Goal: Check status: Check status

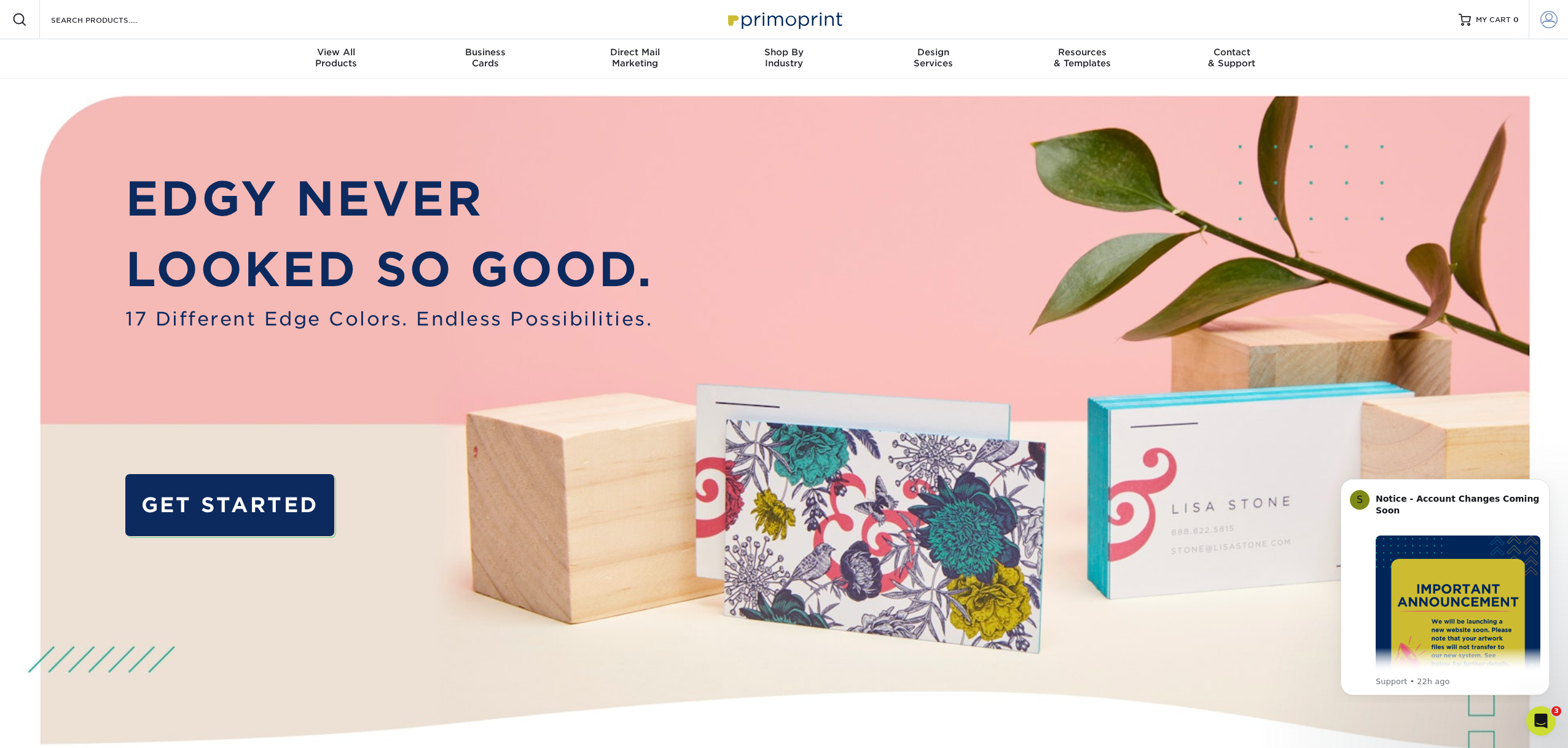
click at [1550, 21] on span at bounding box center [1549, 20] width 17 height 17
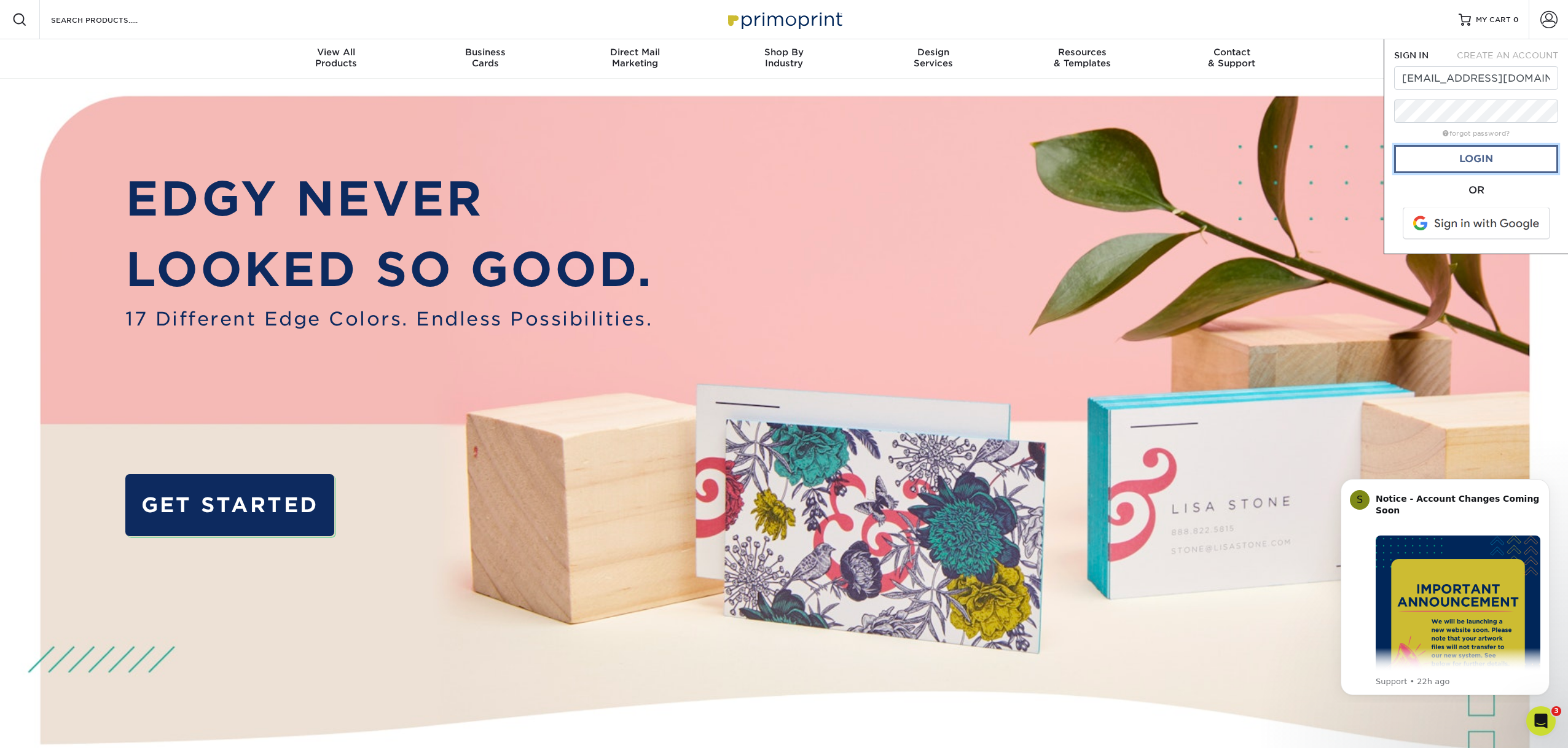
click at [1464, 158] on link "Login" at bounding box center [1476, 159] width 164 height 28
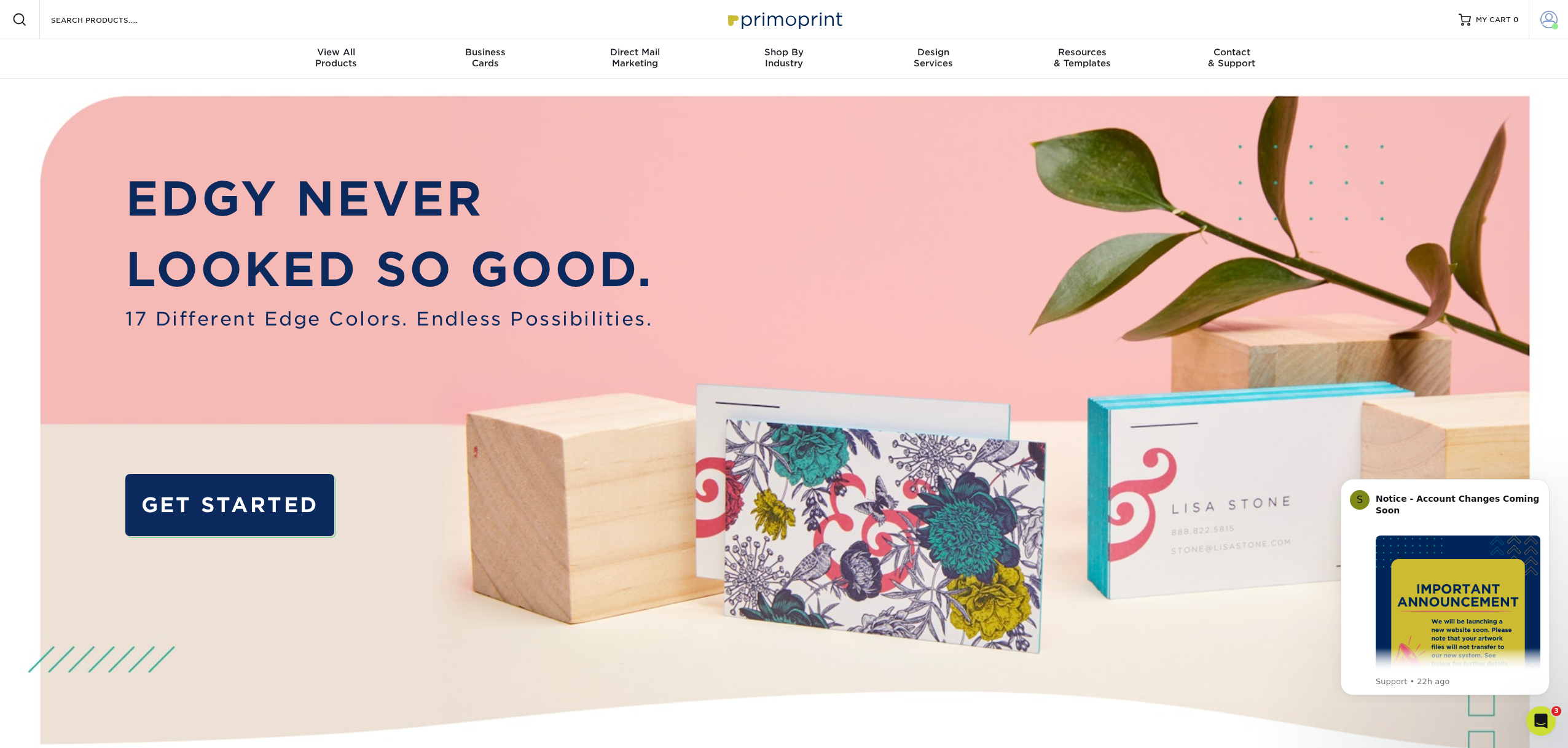
click at [1547, 24] on span at bounding box center [1549, 20] width 17 height 17
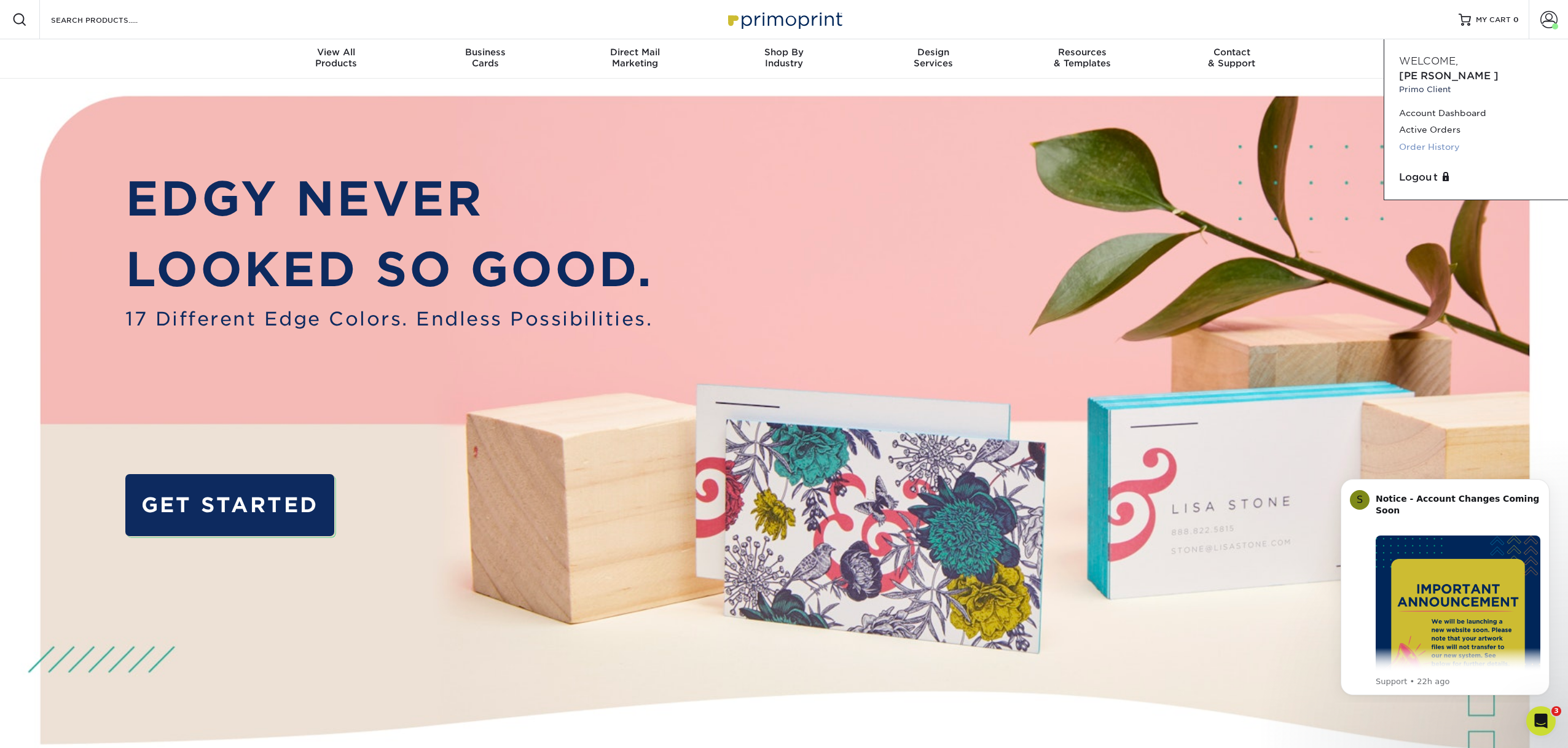
click at [1440, 139] on link "Order History" at bounding box center [1476, 147] width 154 height 17
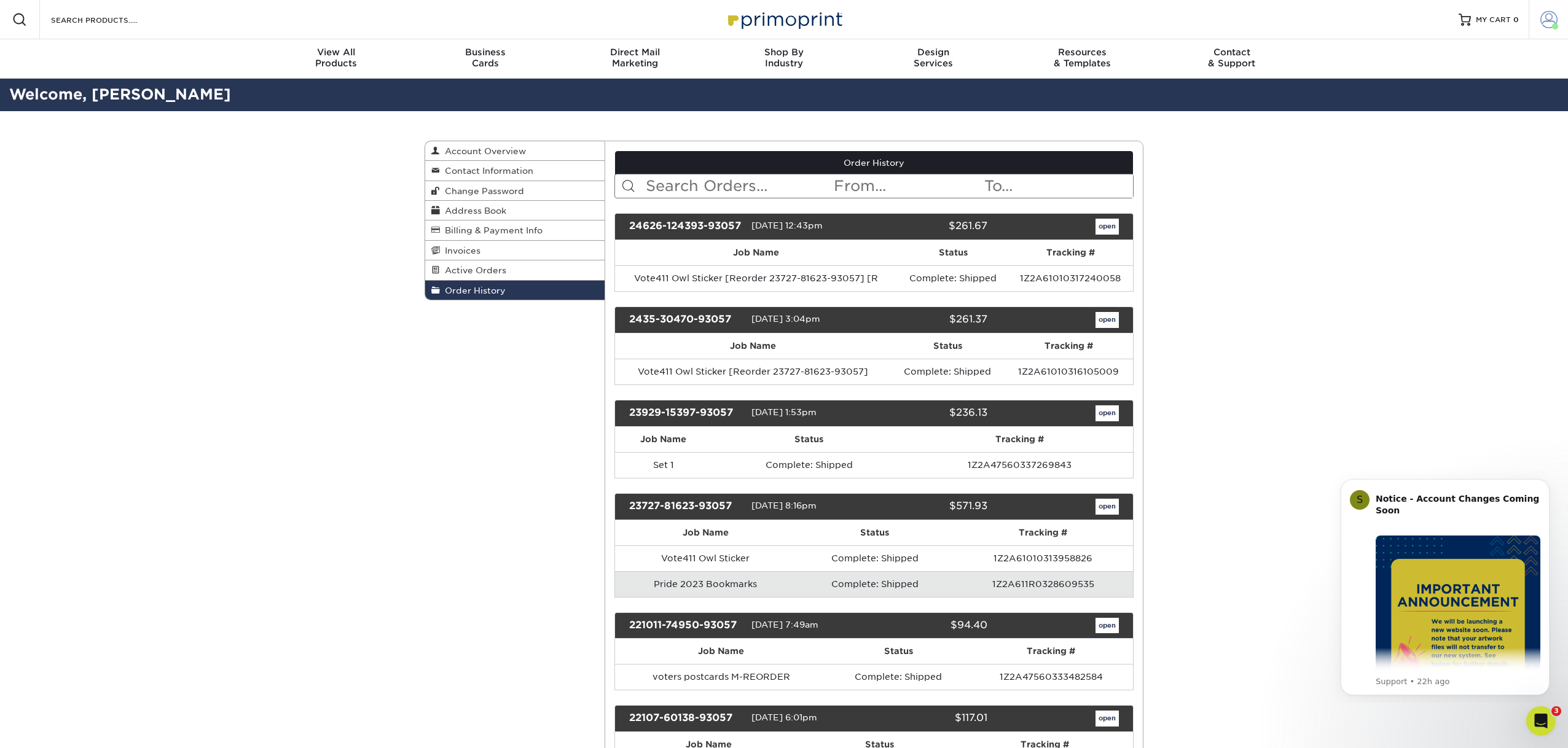
click at [1543, 16] on span at bounding box center [1549, 20] width 17 height 17
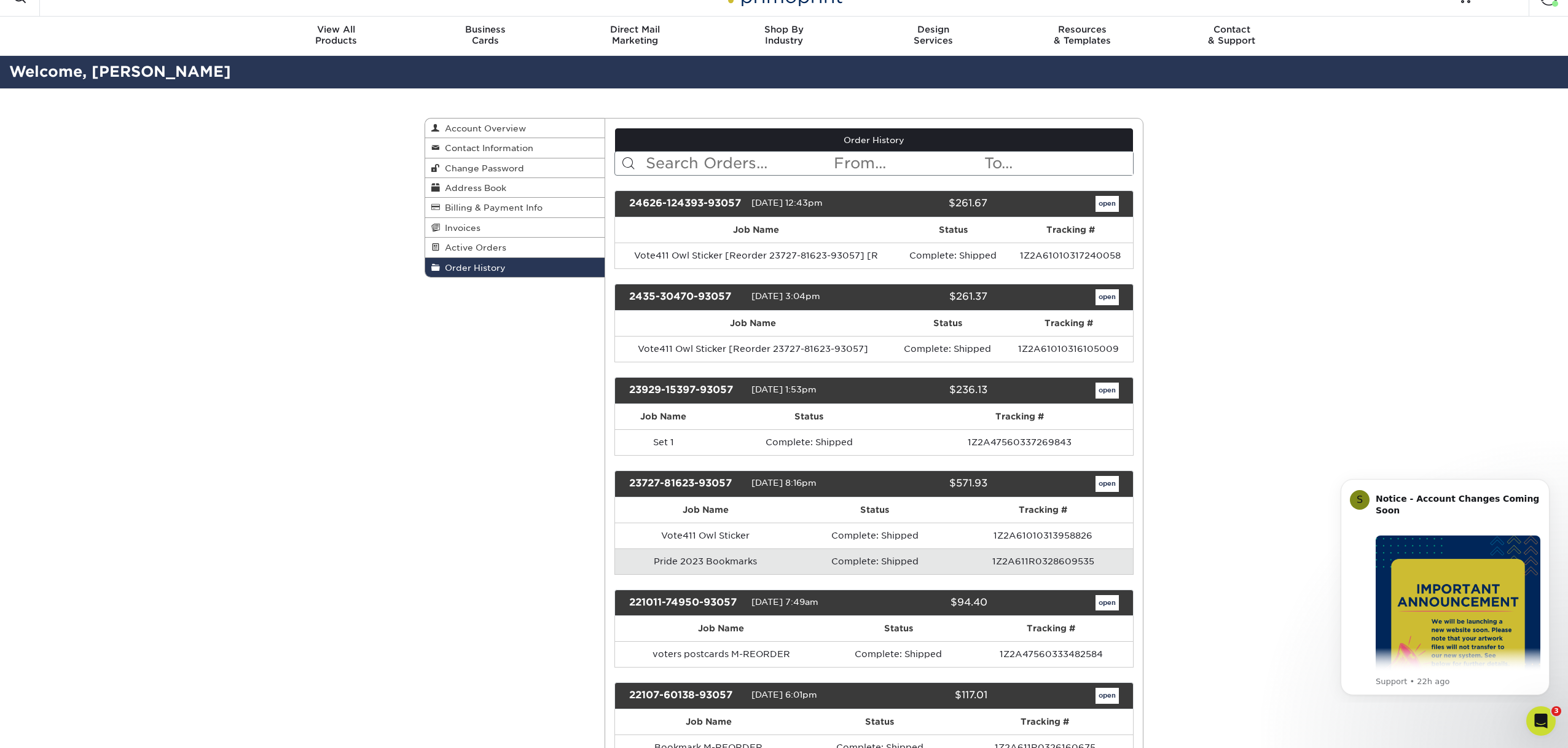
scroll to position [26, 0]
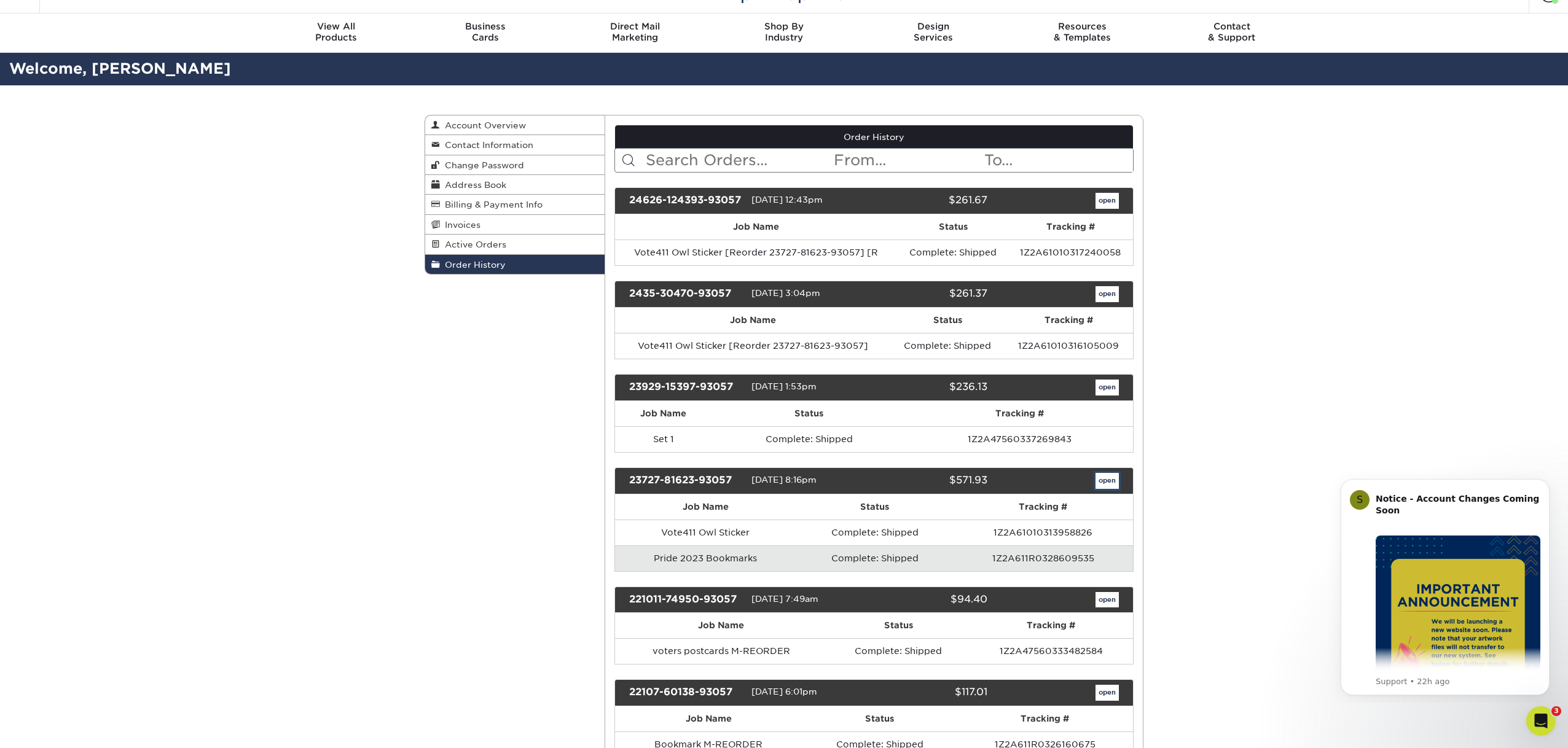
click at [1101, 480] on link "open" at bounding box center [1107, 481] width 23 height 16
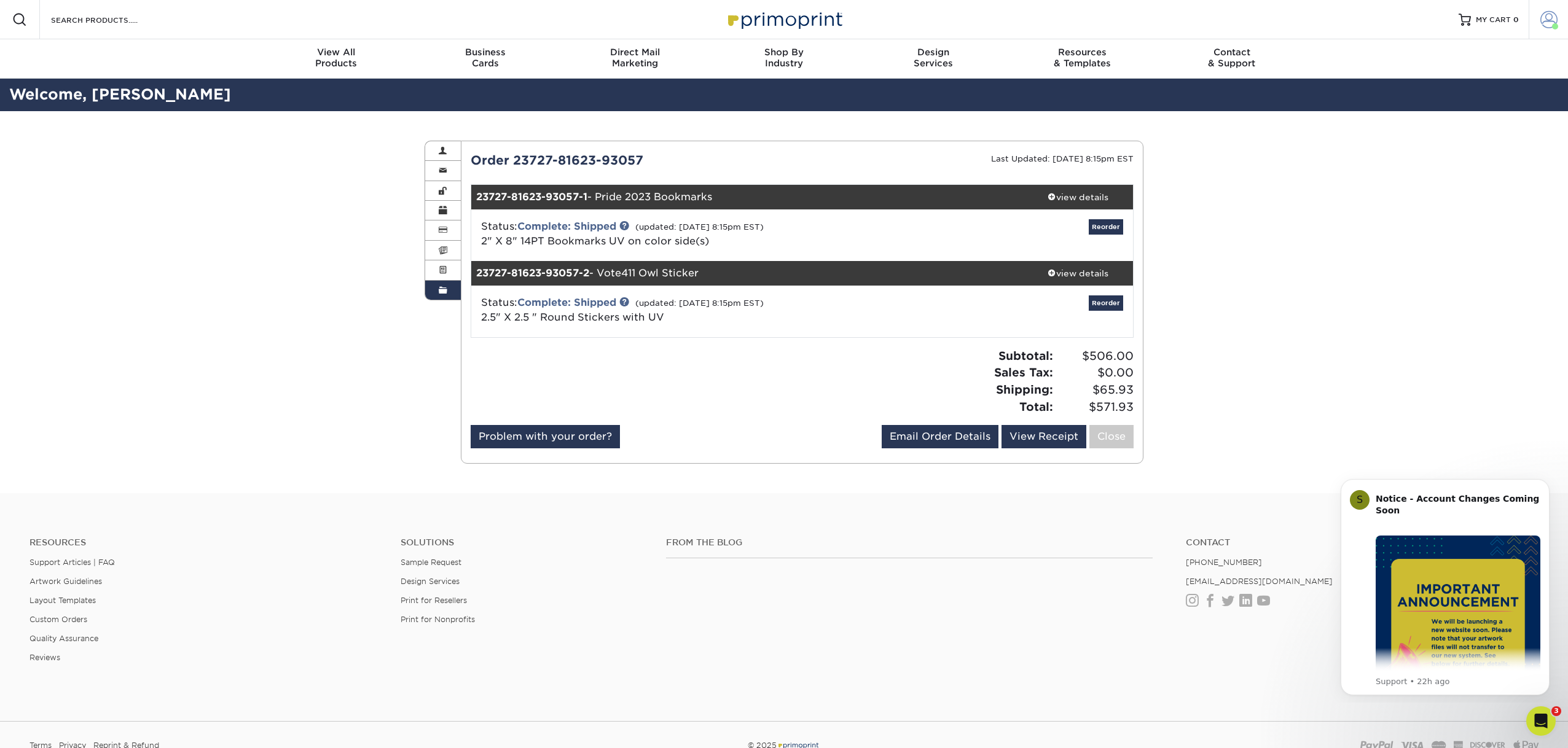
click at [1544, 25] on span at bounding box center [1549, 20] width 17 height 17
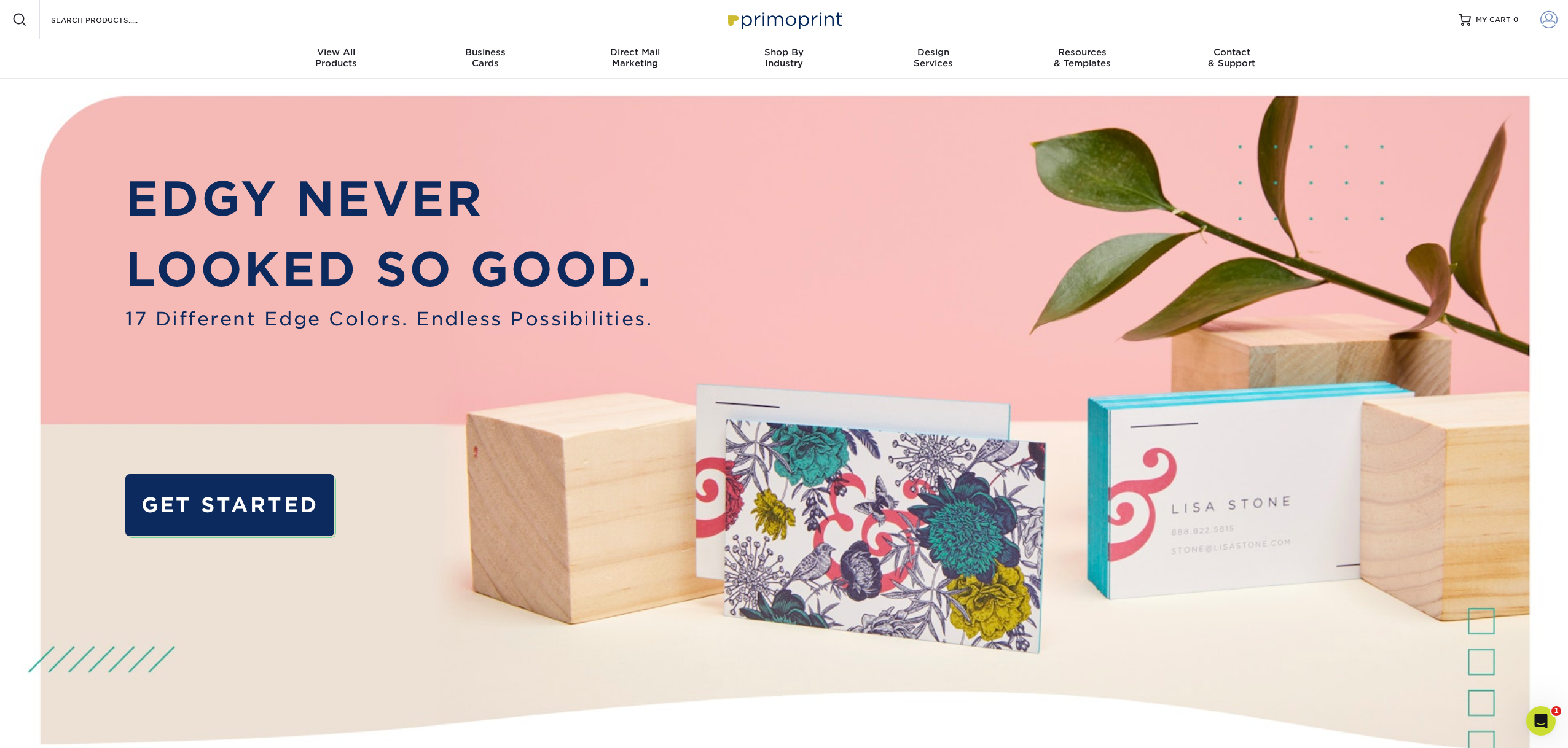
click at [1547, 28] on span at bounding box center [1549, 20] width 17 height 17
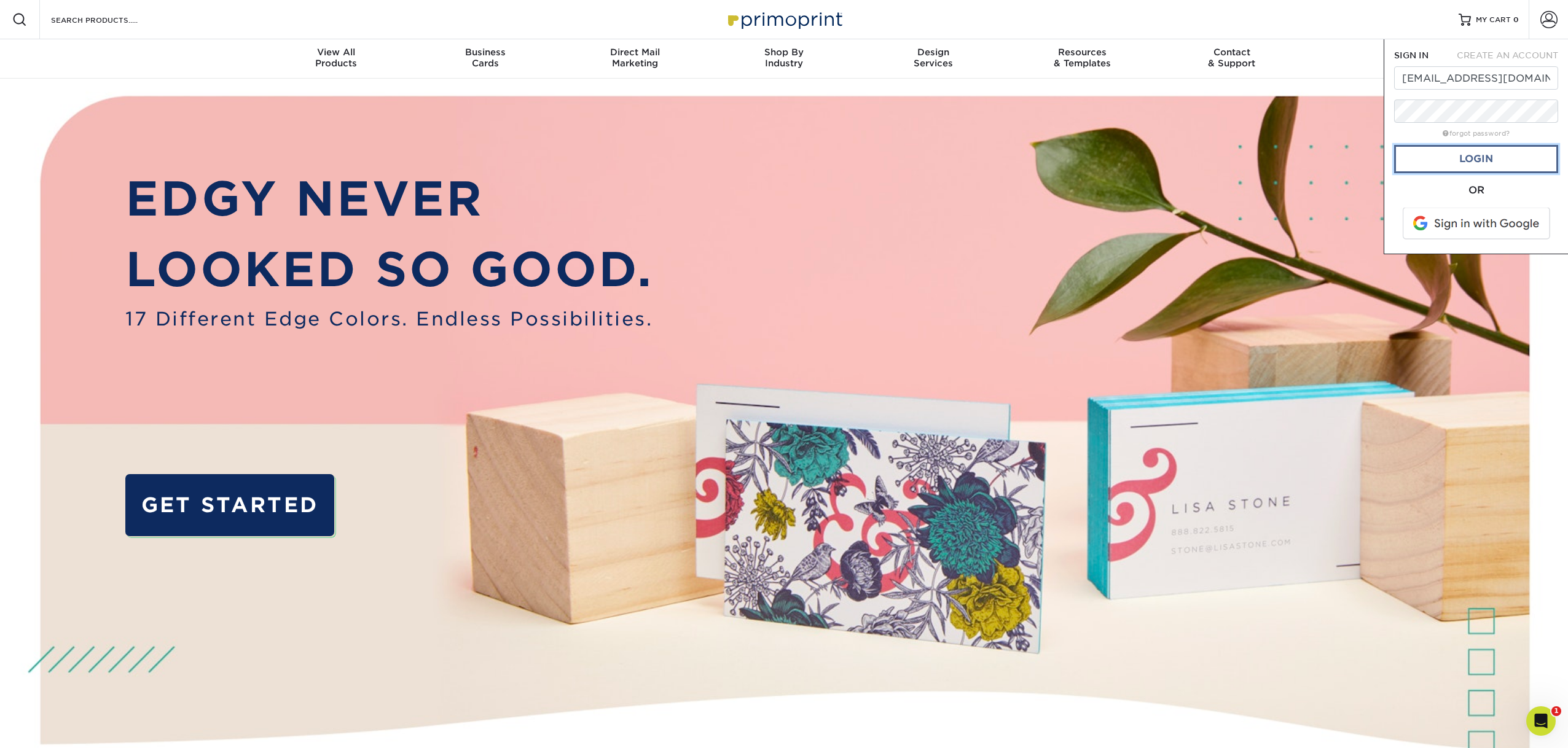
click at [1467, 160] on link "Login" at bounding box center [1476, 159] width 164 height 28
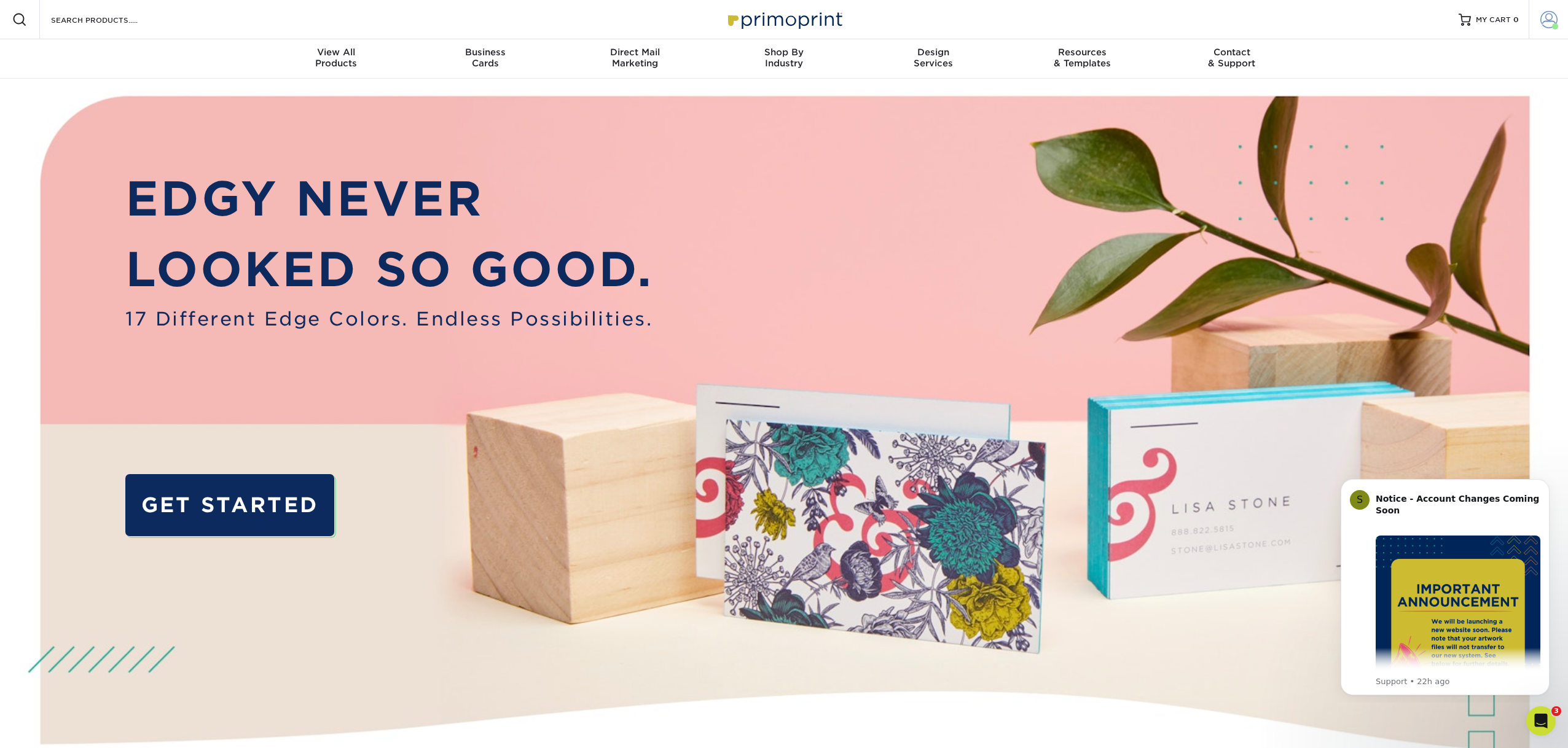
click at [1548, 22] on span at bounding box center [1549, 20] width 17 height 17
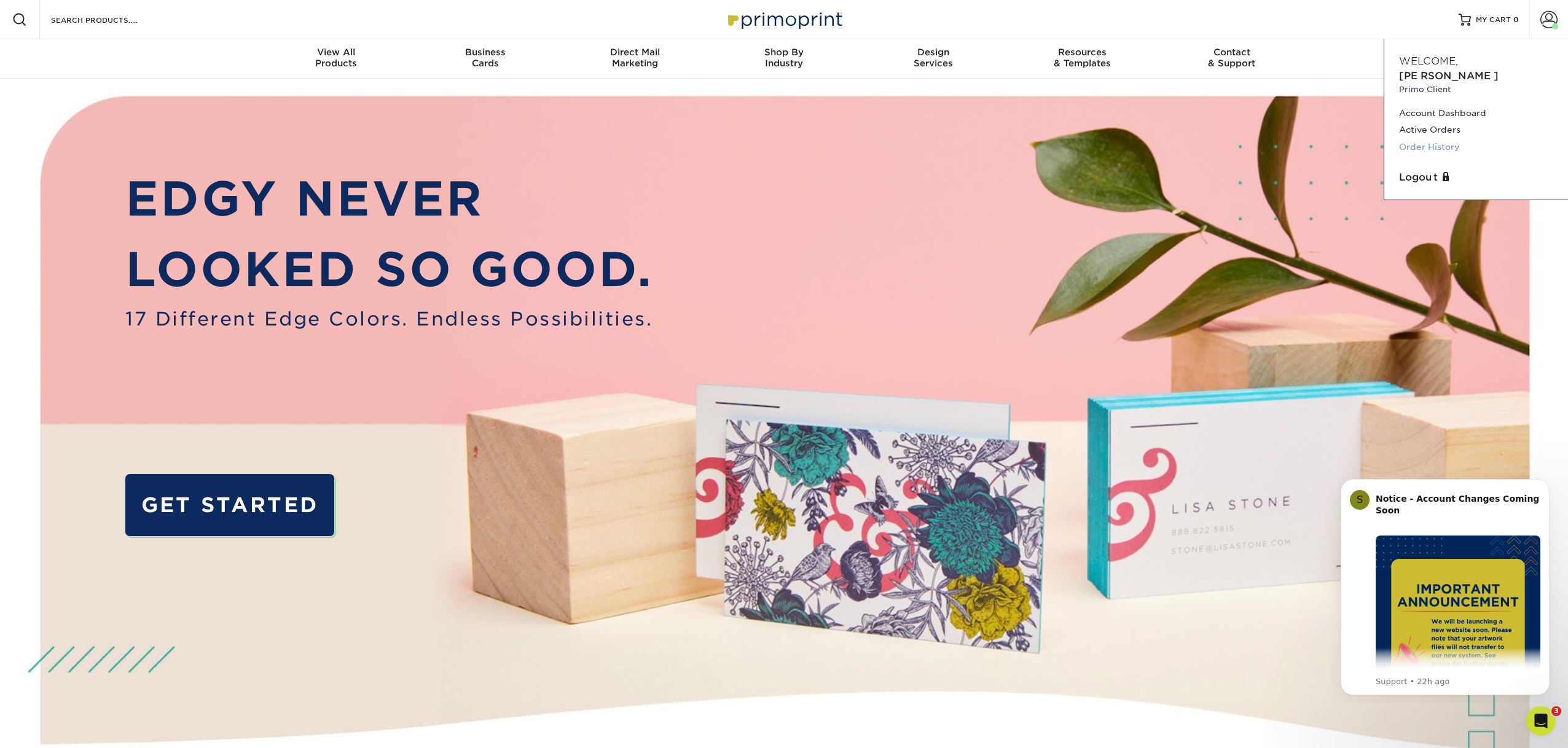
click at [1440, 139] on link "Order History" at bounding box center [1476, 147] width 154 height 17
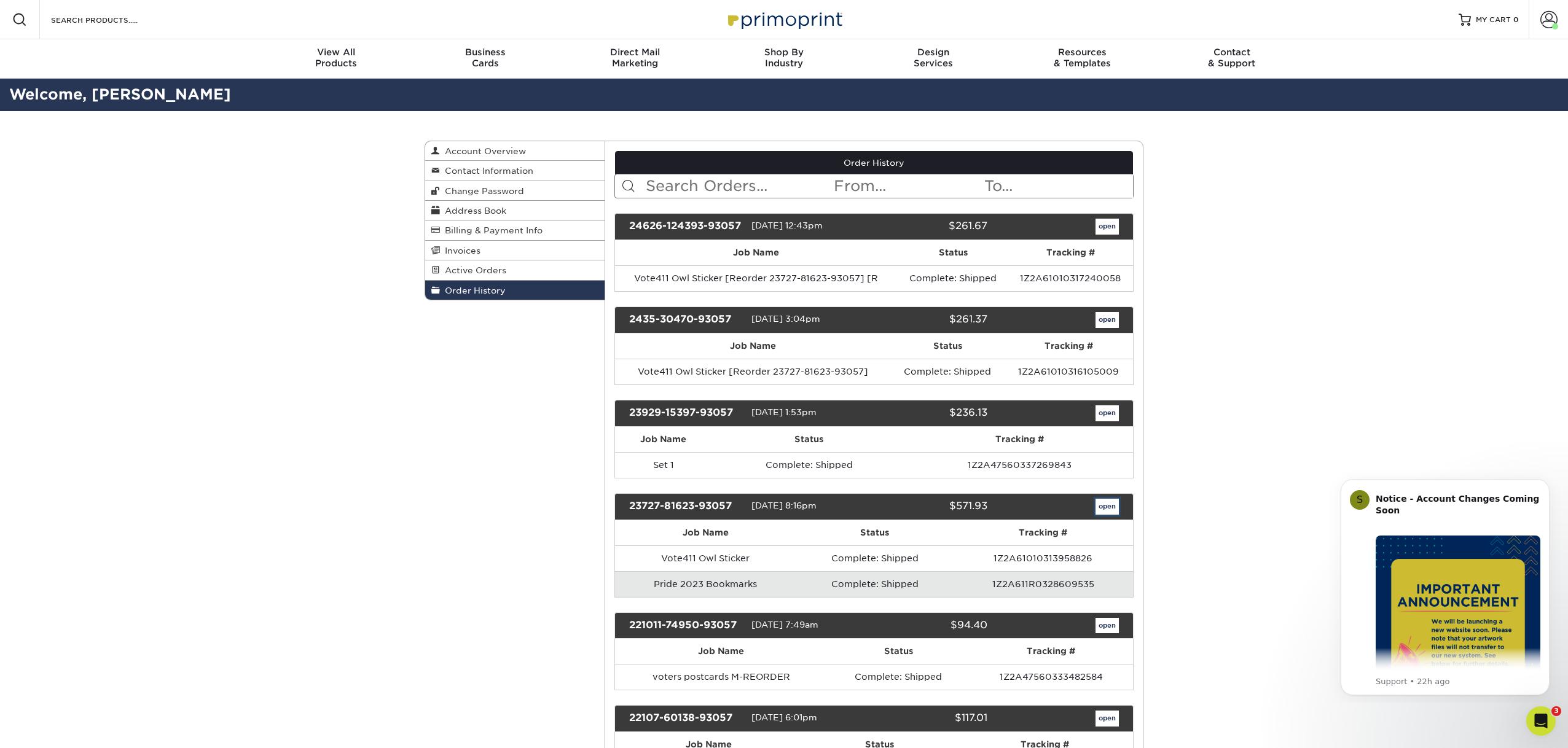
click at [1105, 505] on link "open" at bounding box center [1107, 507] width 23 height 16
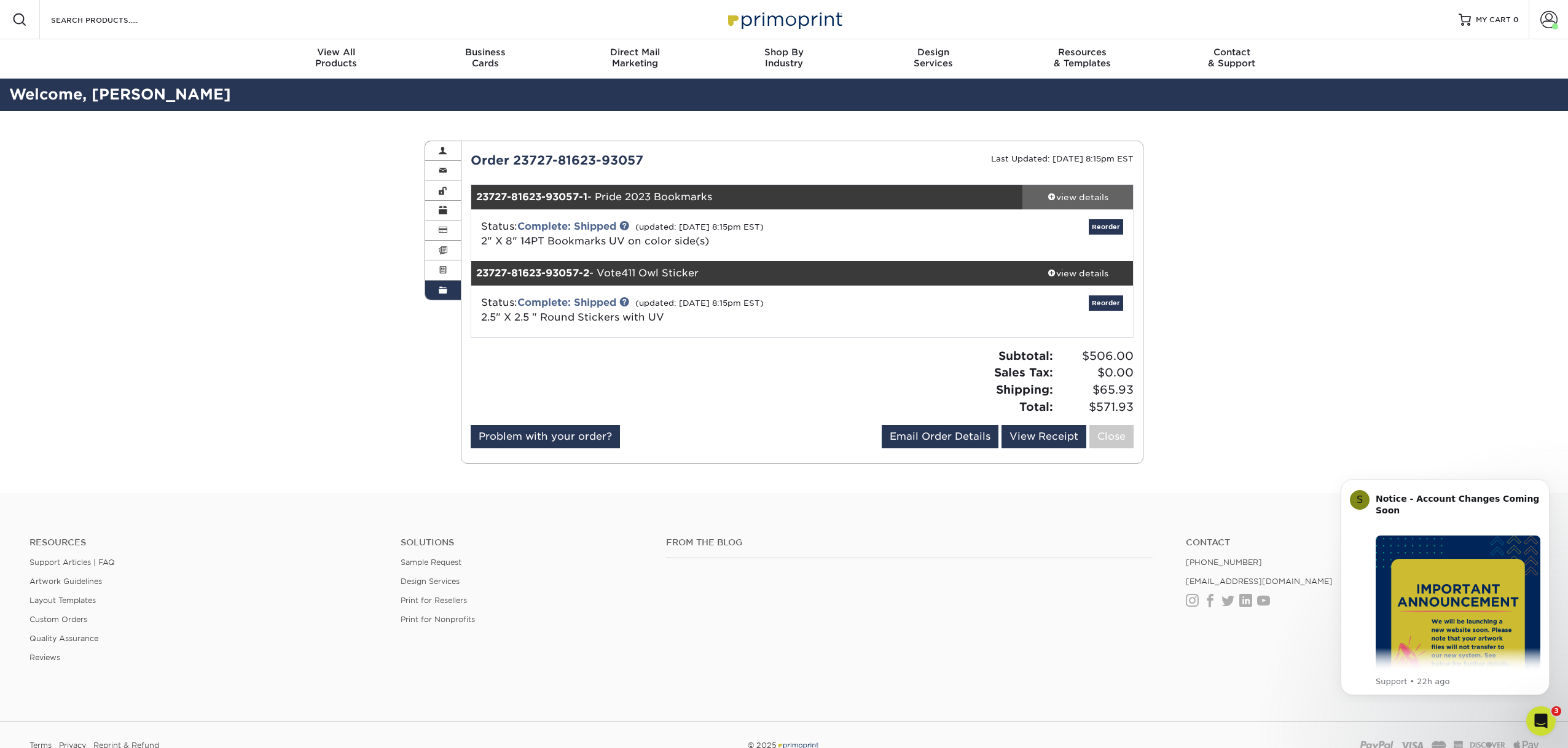
click at [1073, 196] on div "view details" at bounding box center [1078, 197] width 111 height 12
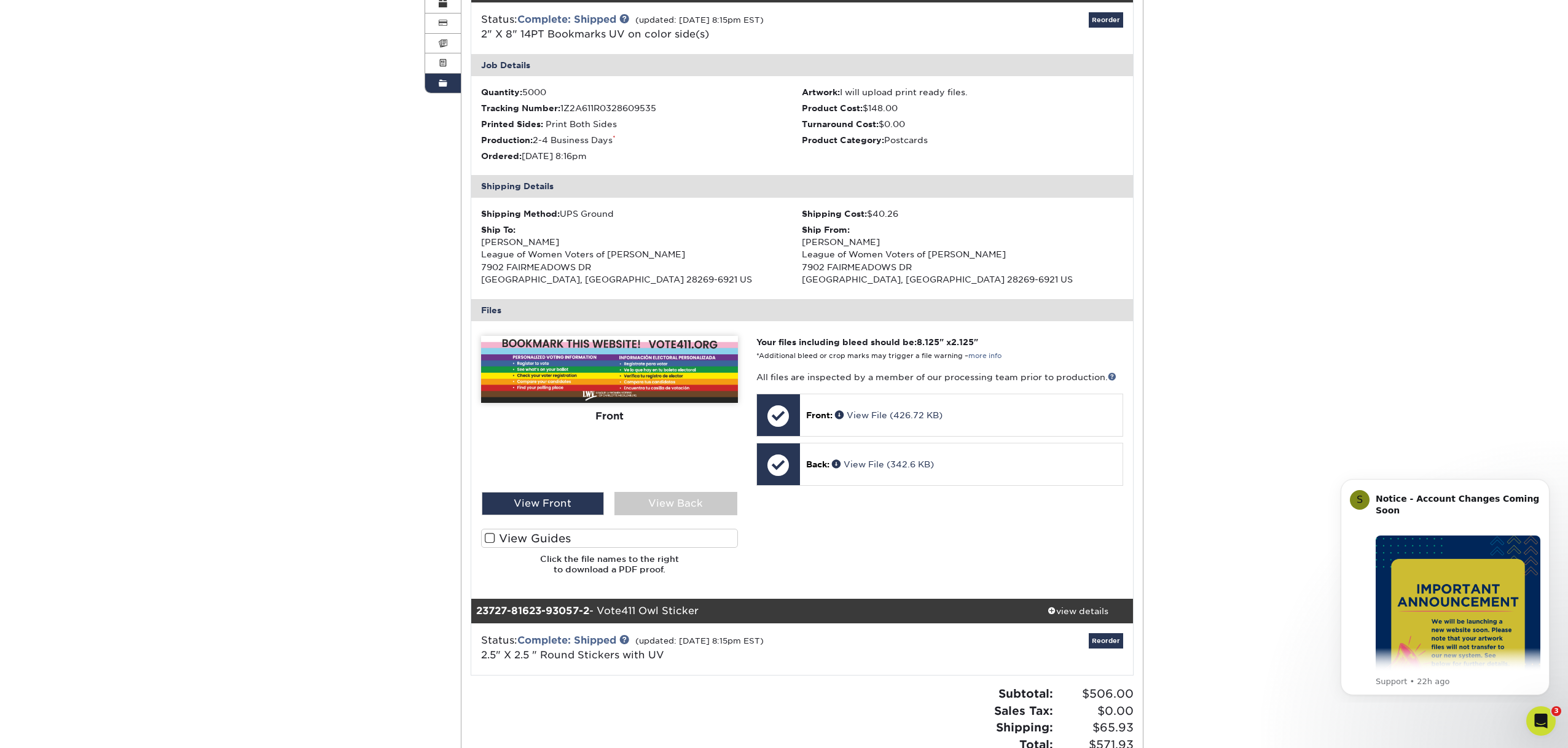
scroll to position [206, 0]
click at [1093, 612] on div "view details" at bounding box center [1078, 612] width 111 height 12
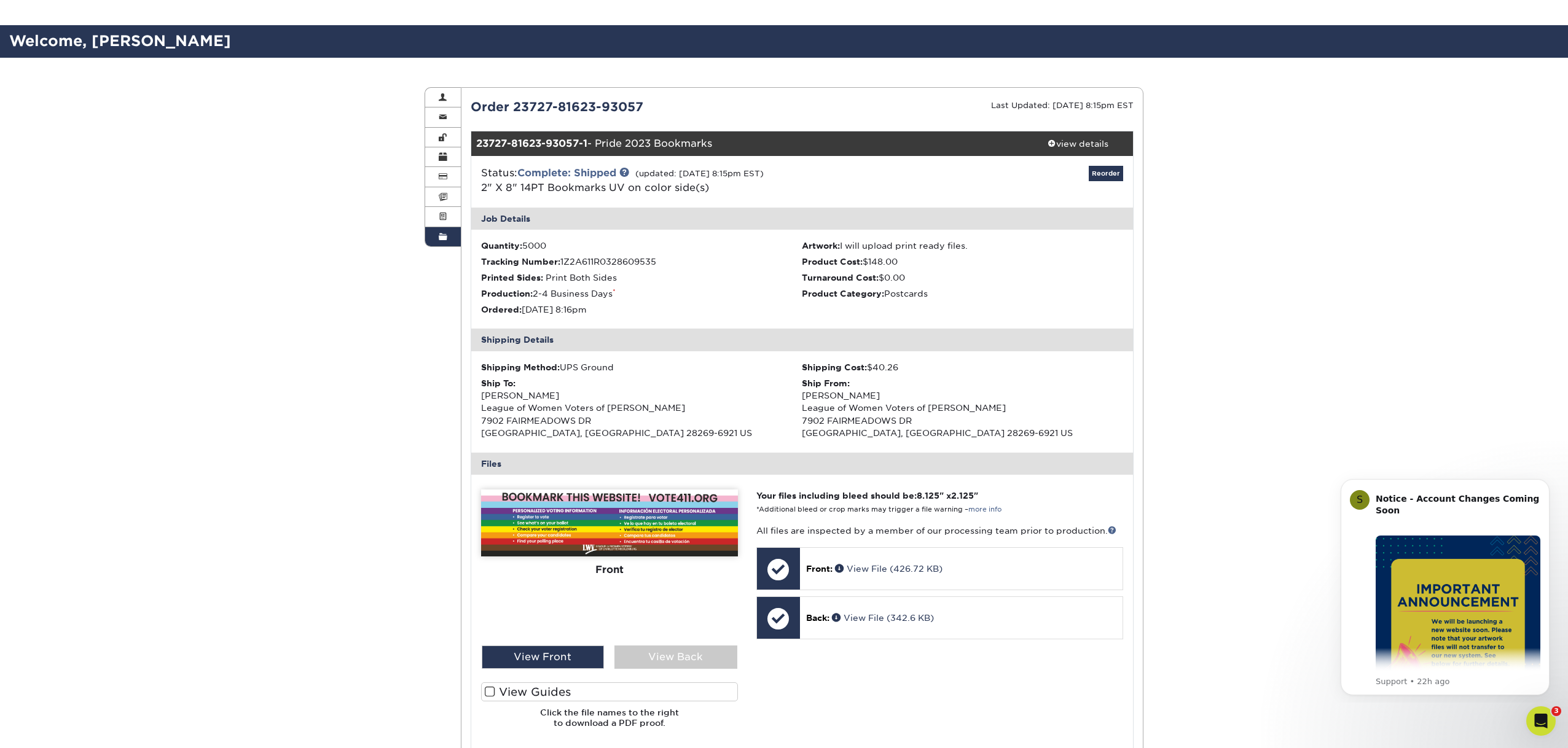
scroll to position [70, 0]
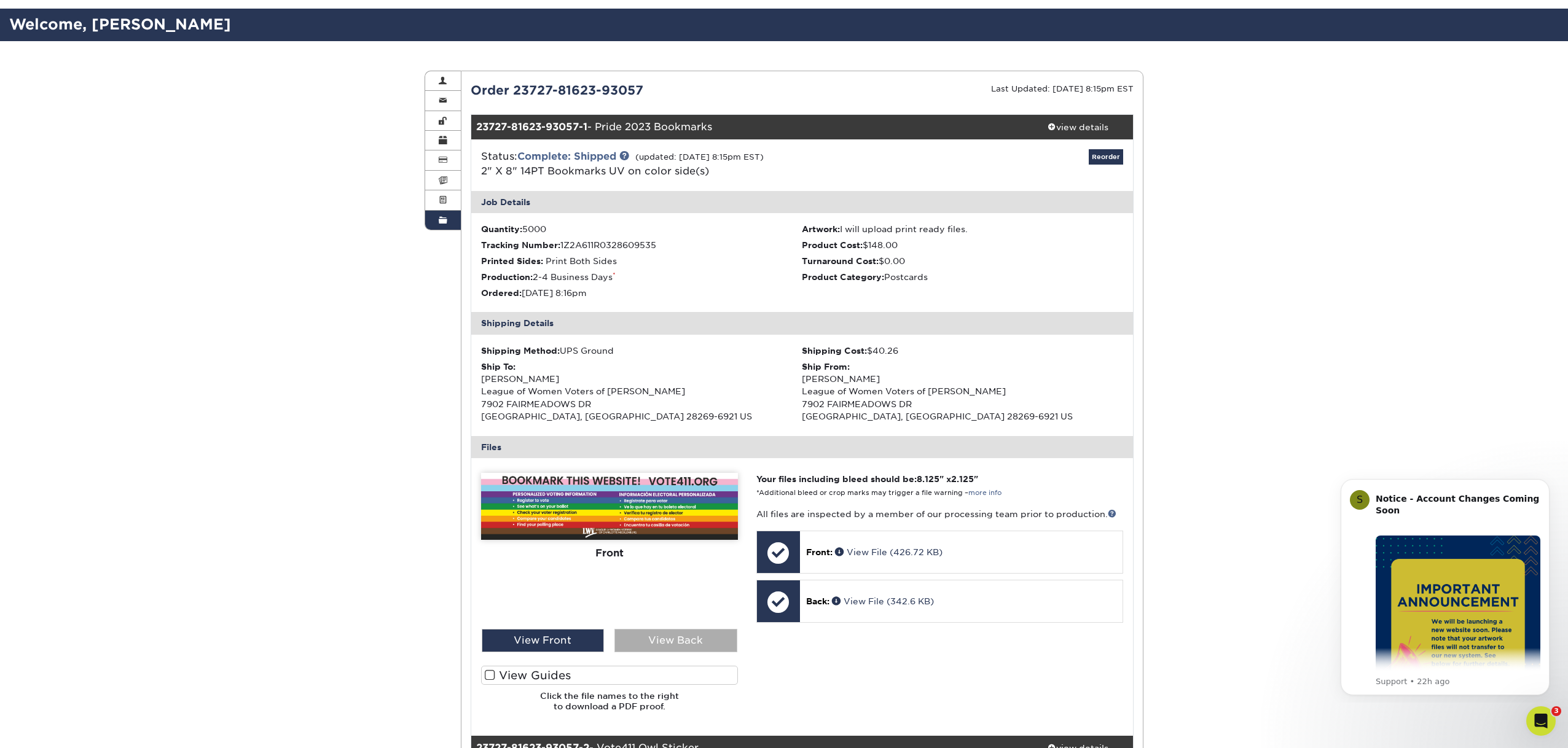
click at [672, 641] on div "View Back" at bounding box center [675, 640] width 123 height 23
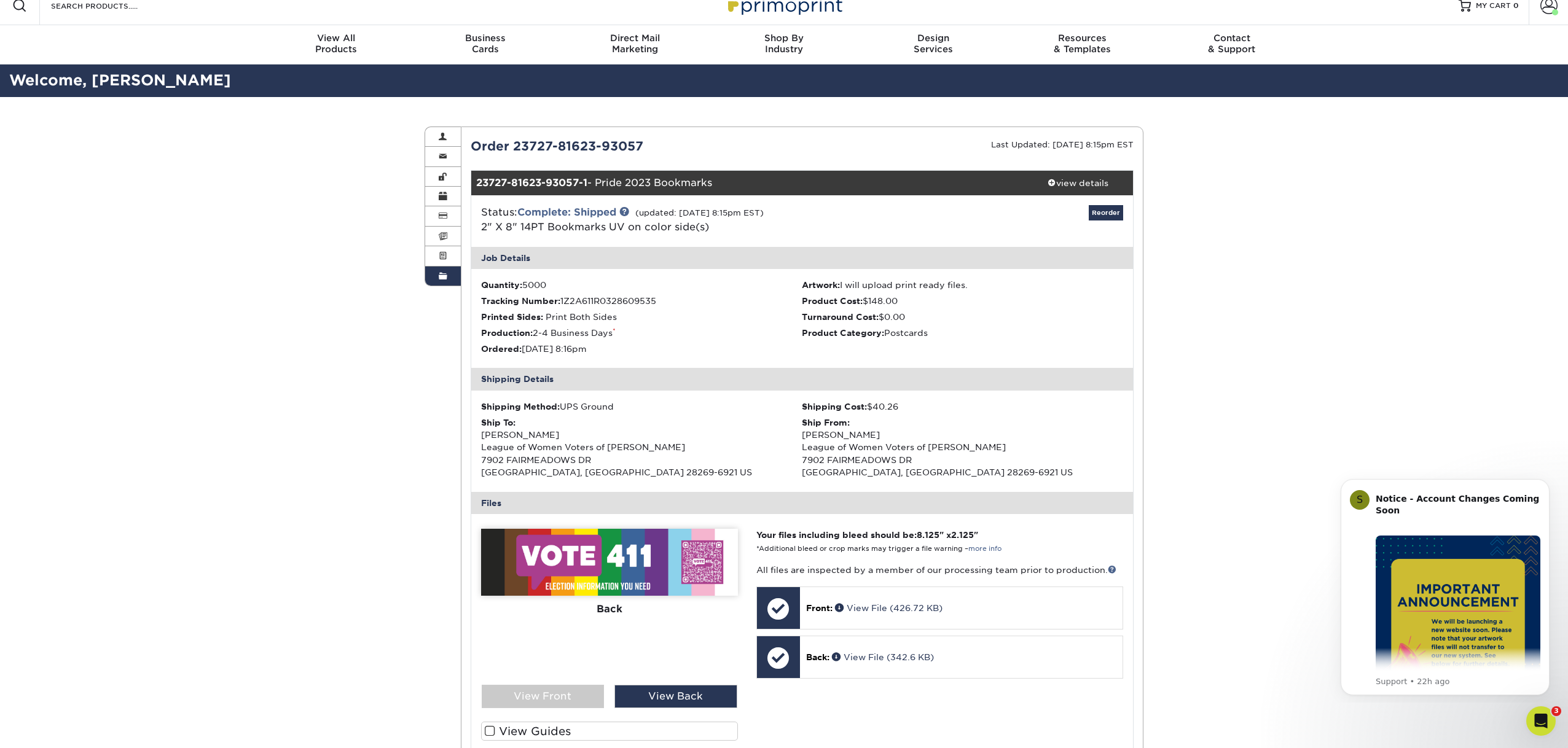
scroll to position [0, 0]
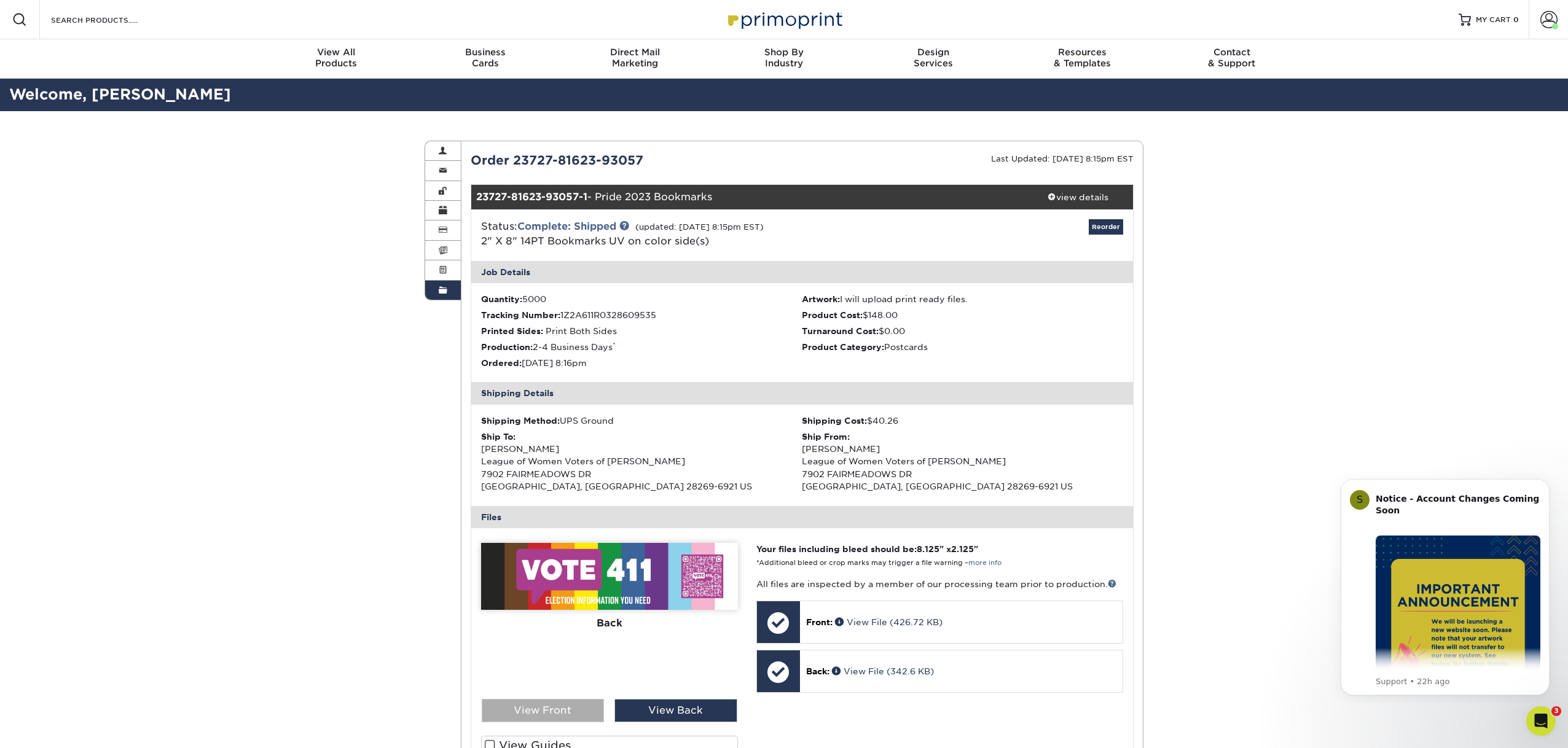
click at [541, 712] on div "View Front" at bounding box center [543, 711] width 123 height 23
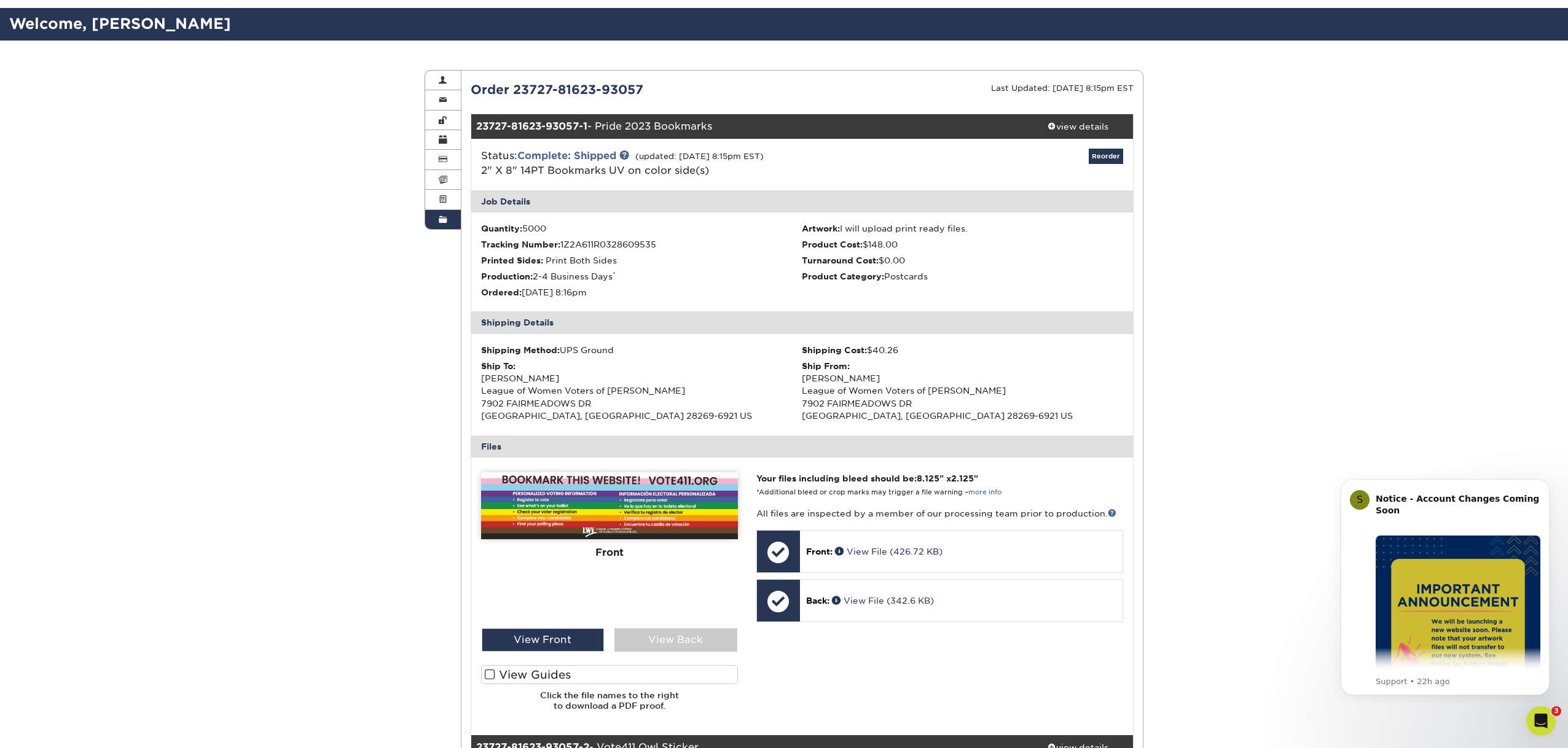
scroll to position [75, 0]
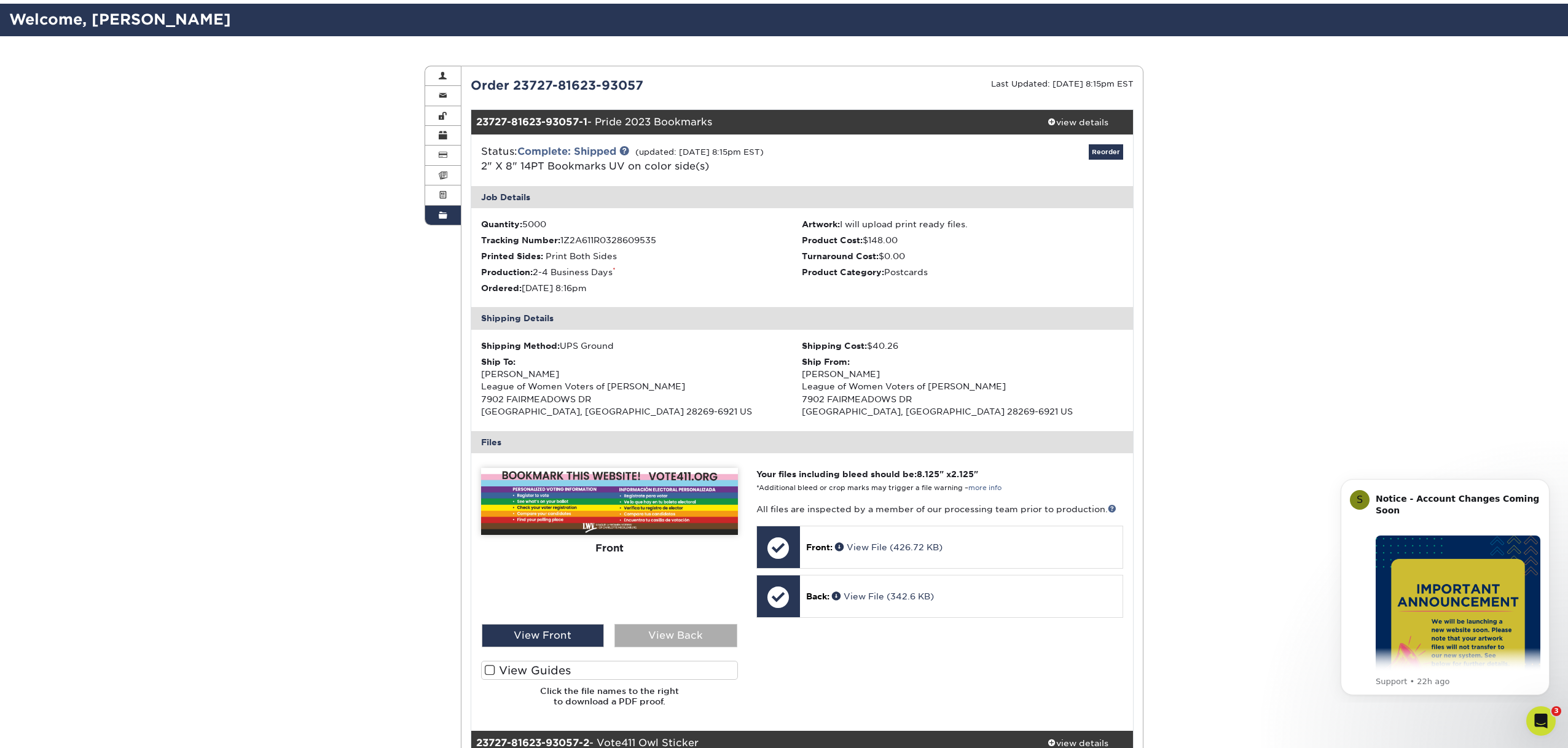
click at [670, 634] on div "View Back" at bounding box center [675, 635] width 123 height 23
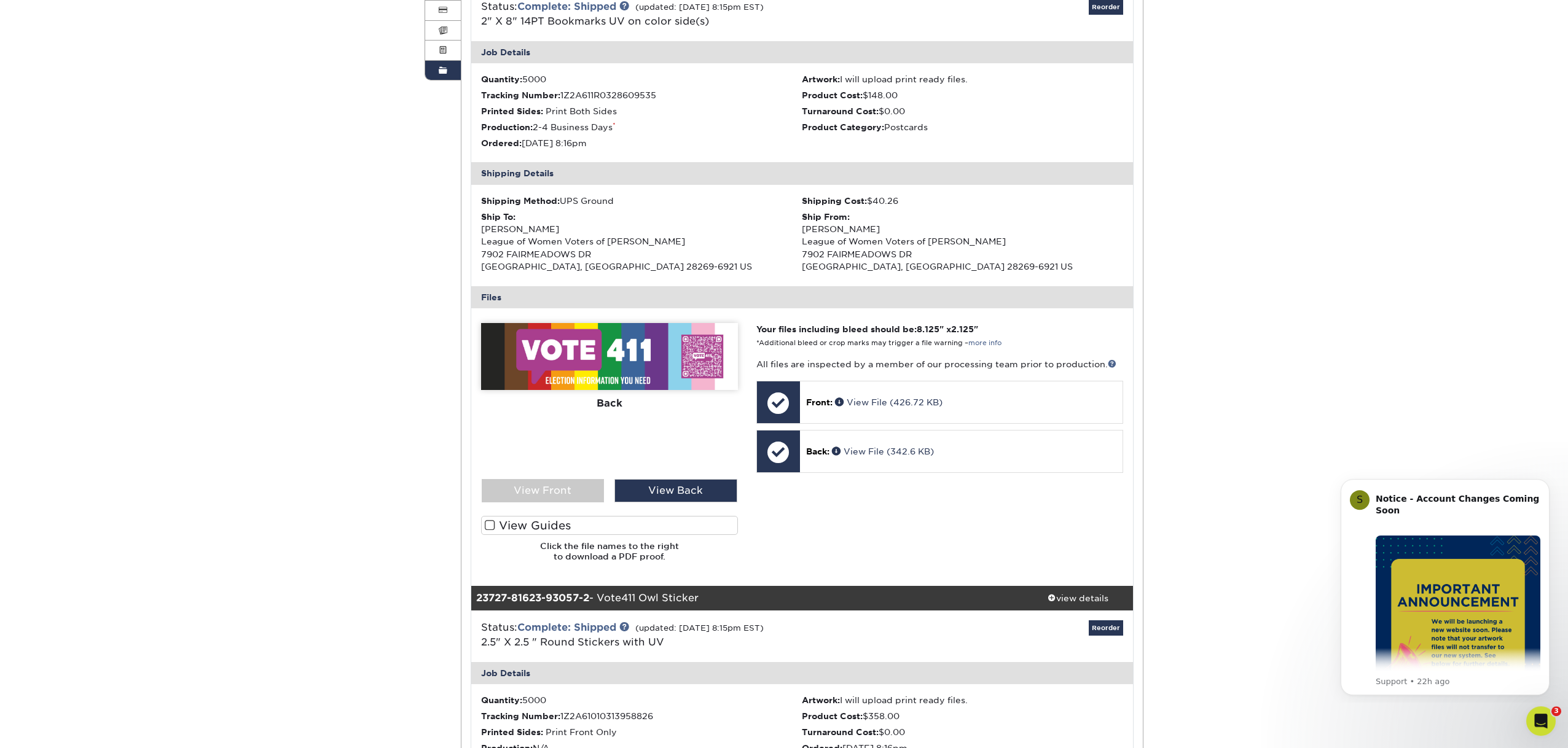
scroll to position [208, 0]
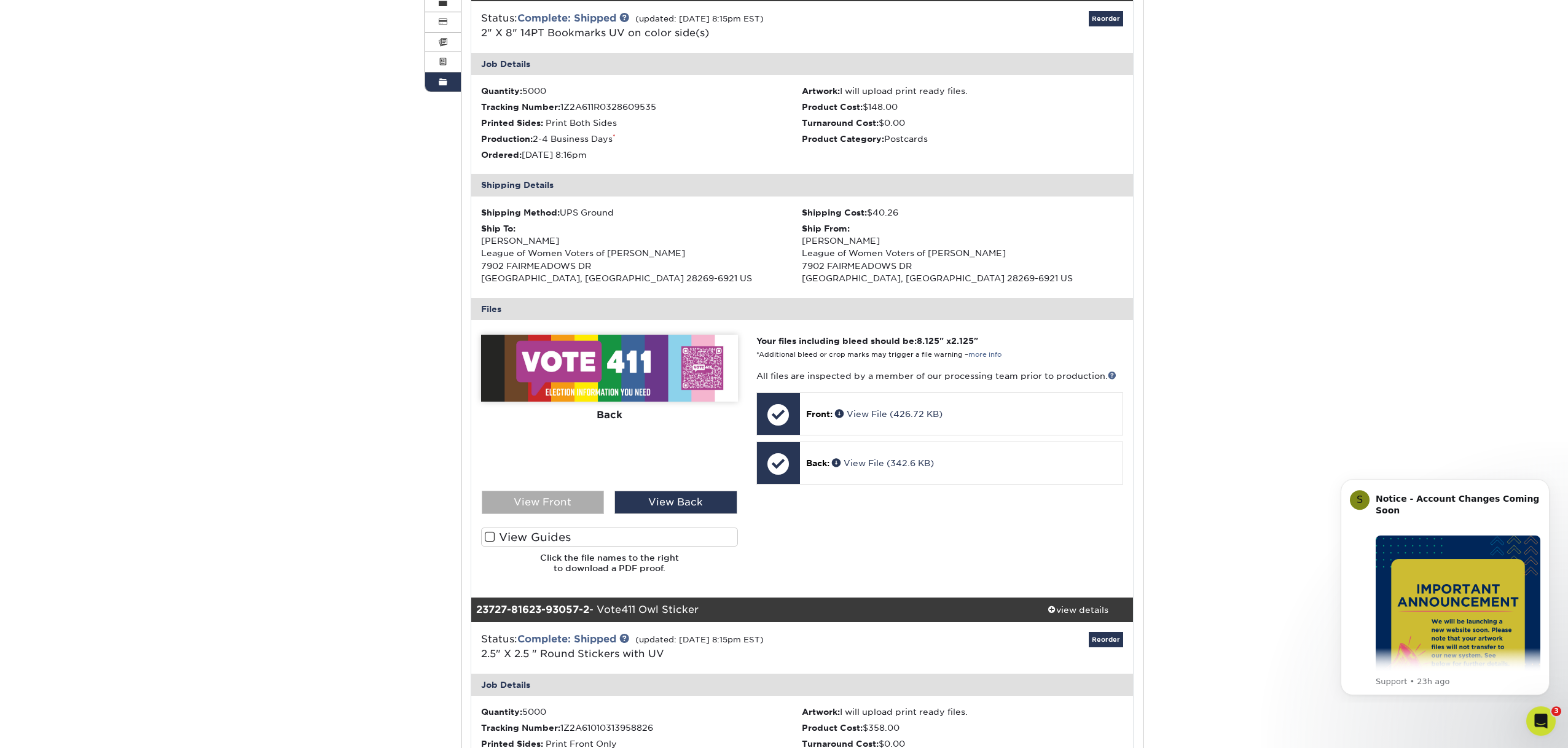
click at [531, 504] on div "View Front" at bounding box center [543, 502] width 123 height 23
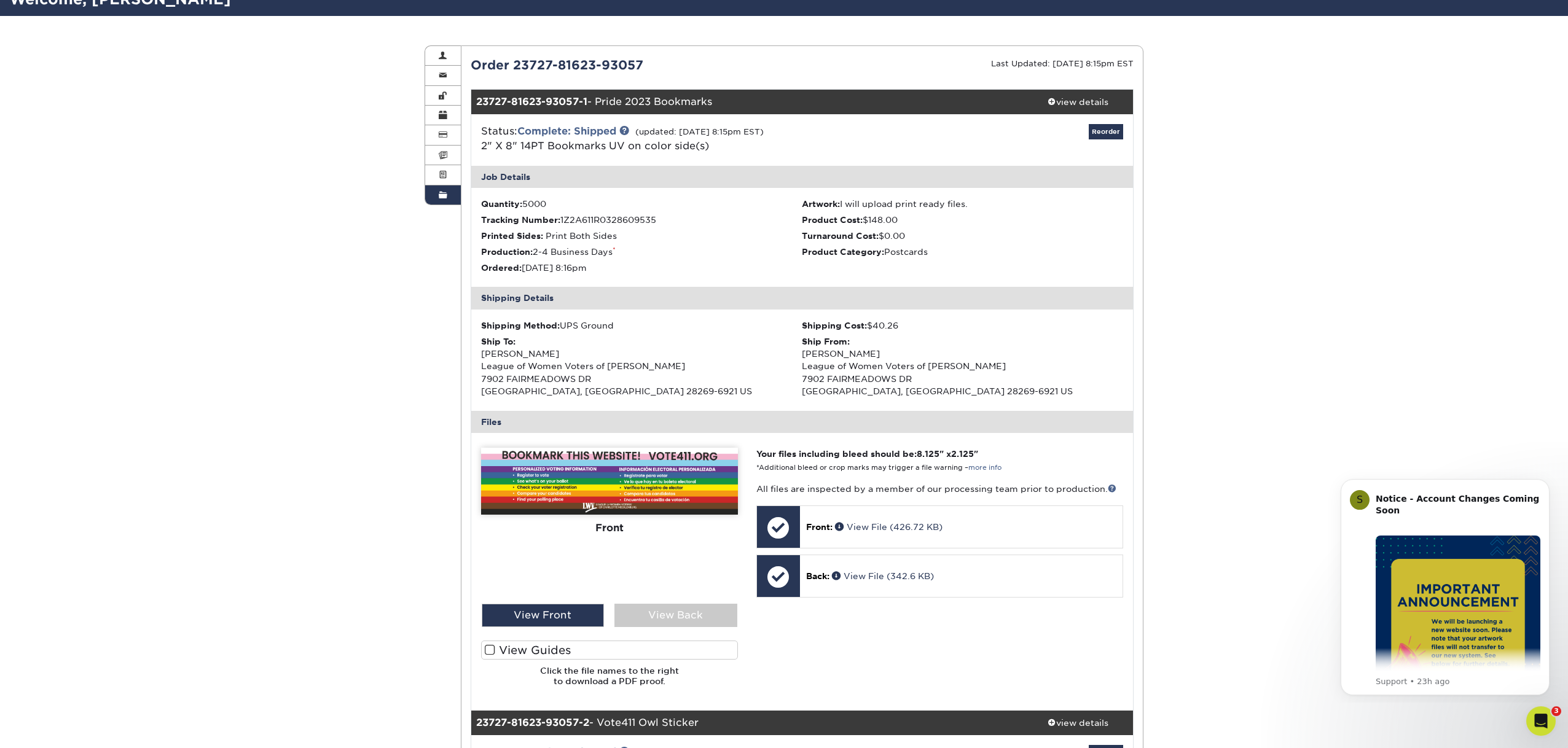
scroll to position [0, 0]
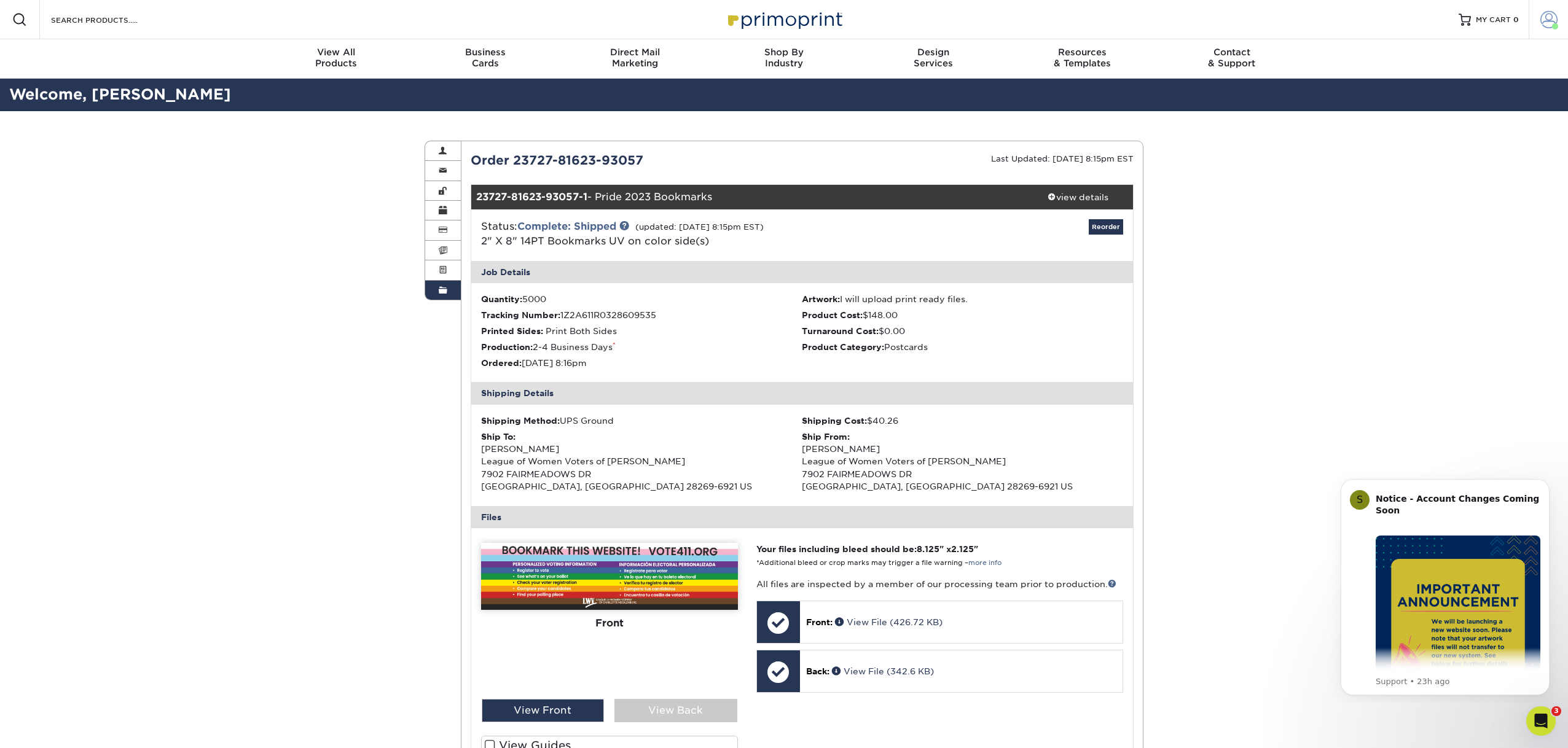
click at [1546, 20] on span at bounding box center [1549, 20] width 17 height 17
click at [1443, 139] on link "Order History" at bounding box center [1476, 147] width 154 height 17
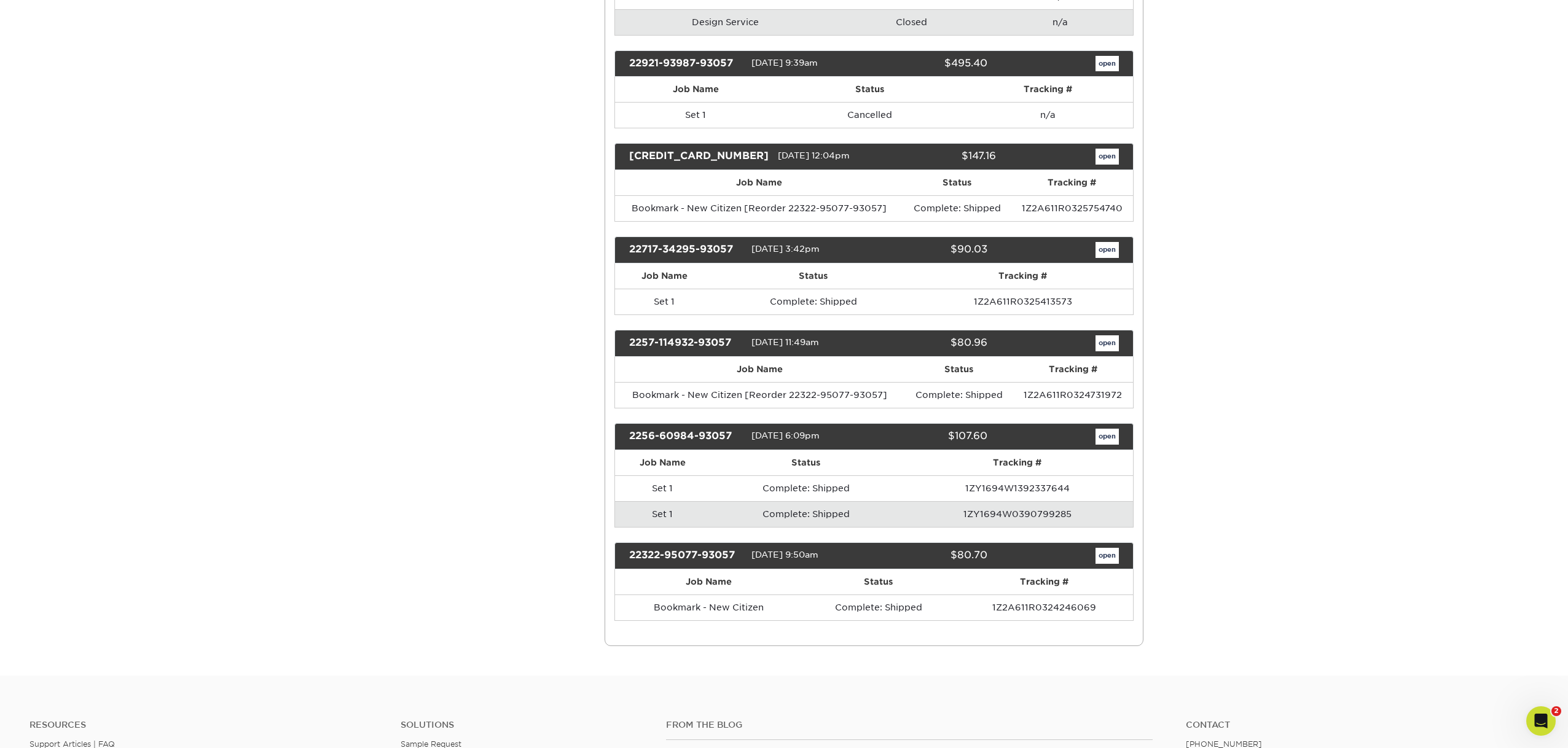
scroll to position [1148, 0]
click at [1106, 559] on link "open" at bounding box center [1107, 556] width 23 height 16
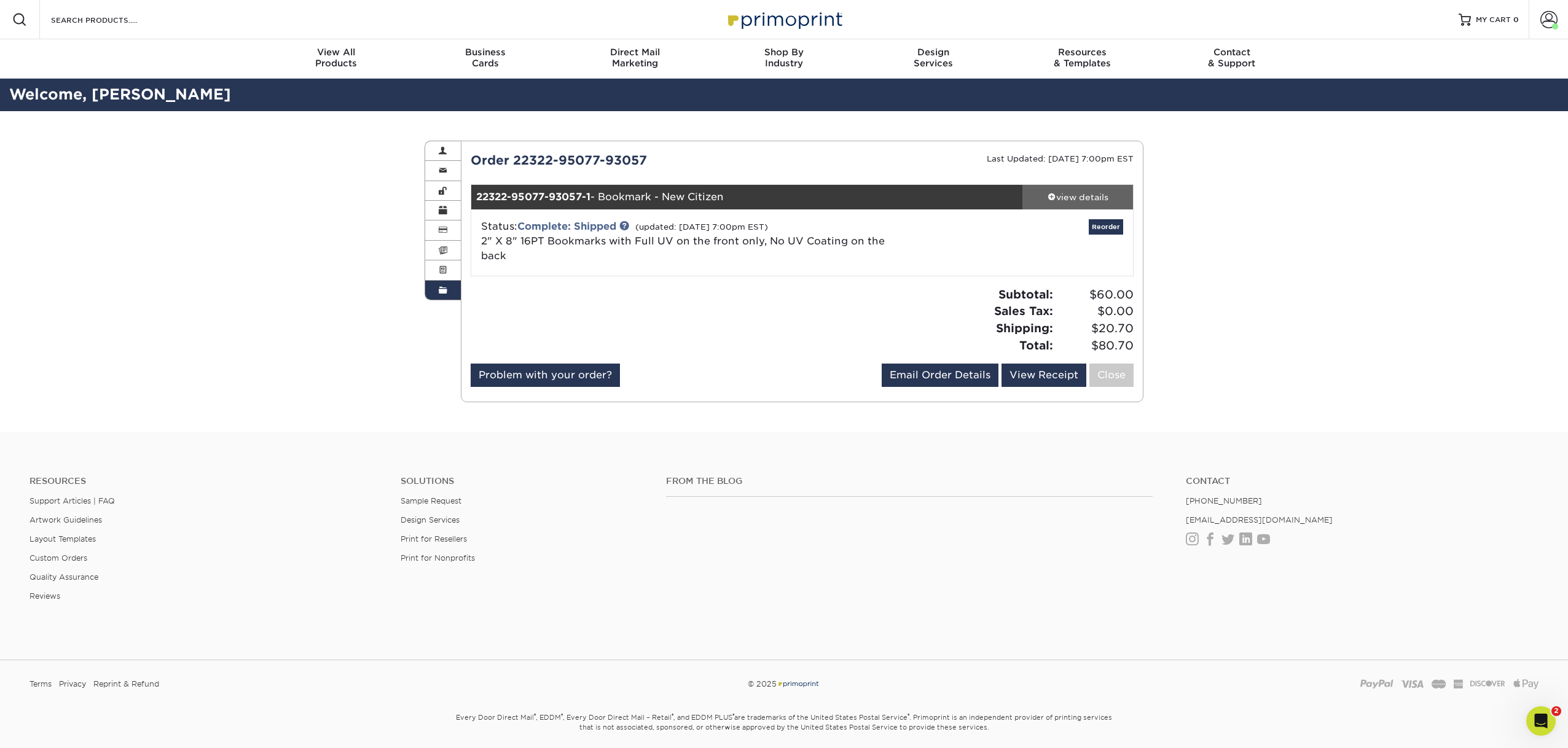
click at [1084, 197] on div "view details" at bounding box center [1078, 197] width 111 height 12
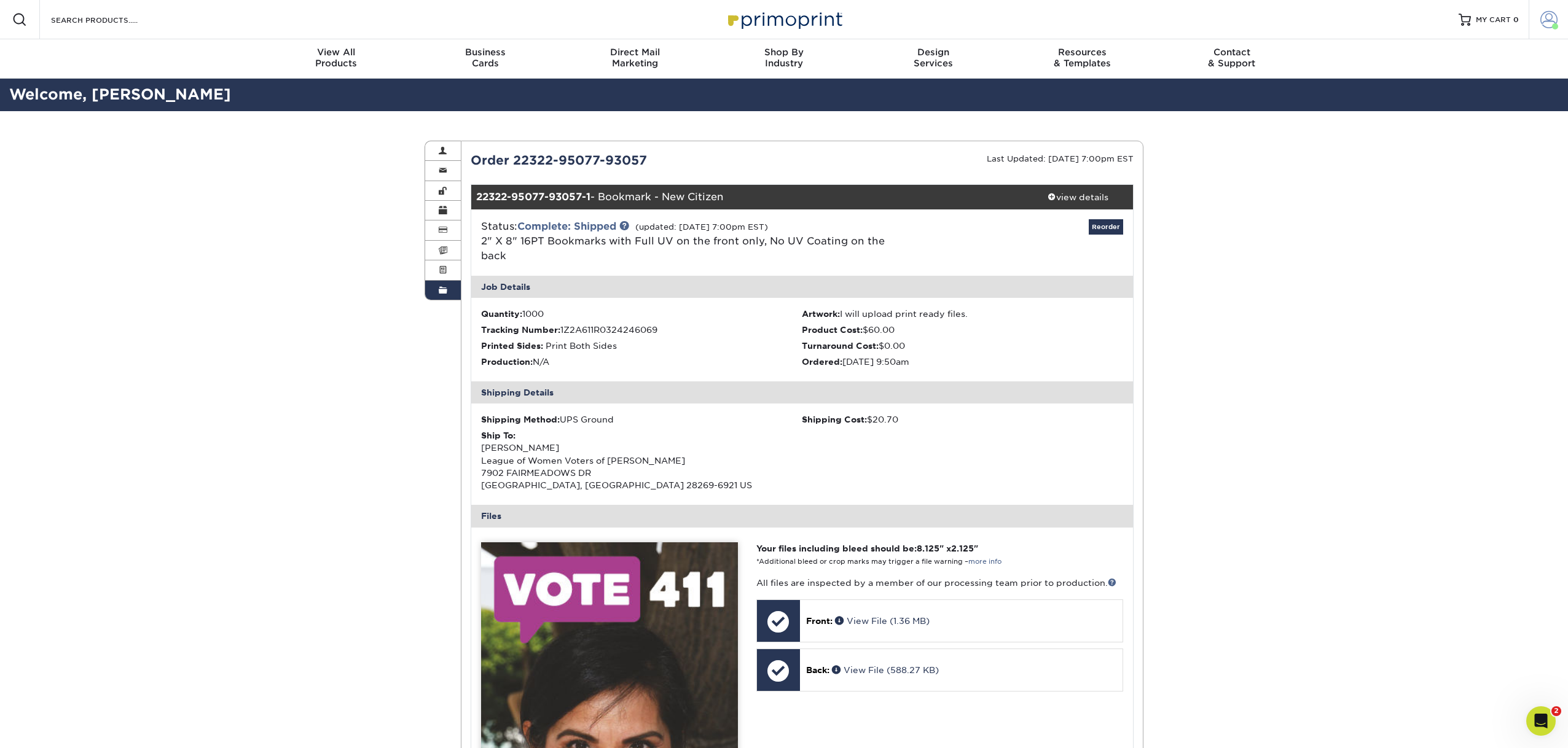
click at [1544, 22] on span at bounding box center [1549, 20] width 17 height 17
click at [1437, 139] on link "Order History" at bounding box center [1476, 147] width 154 height 17
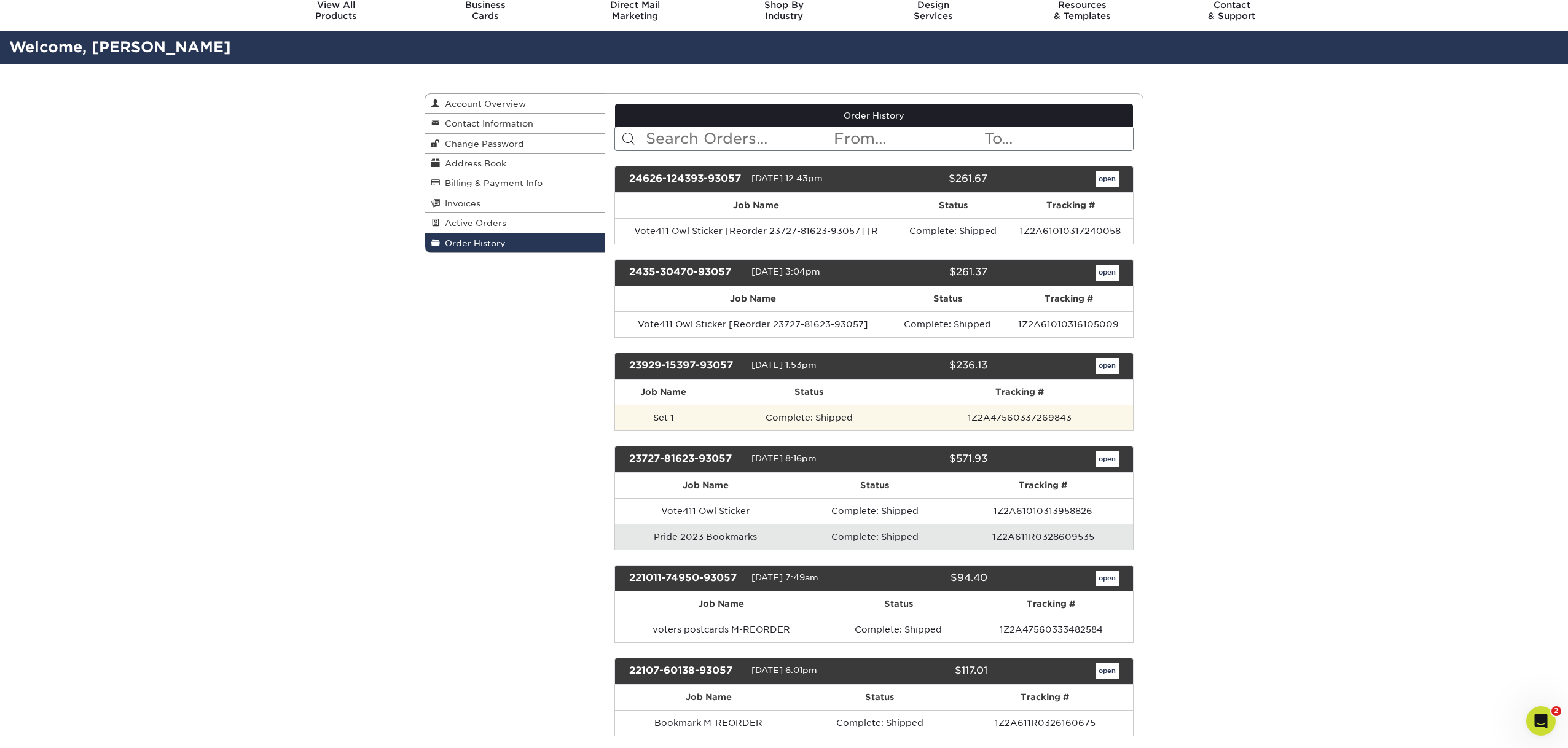
scroll to position [56, 0]
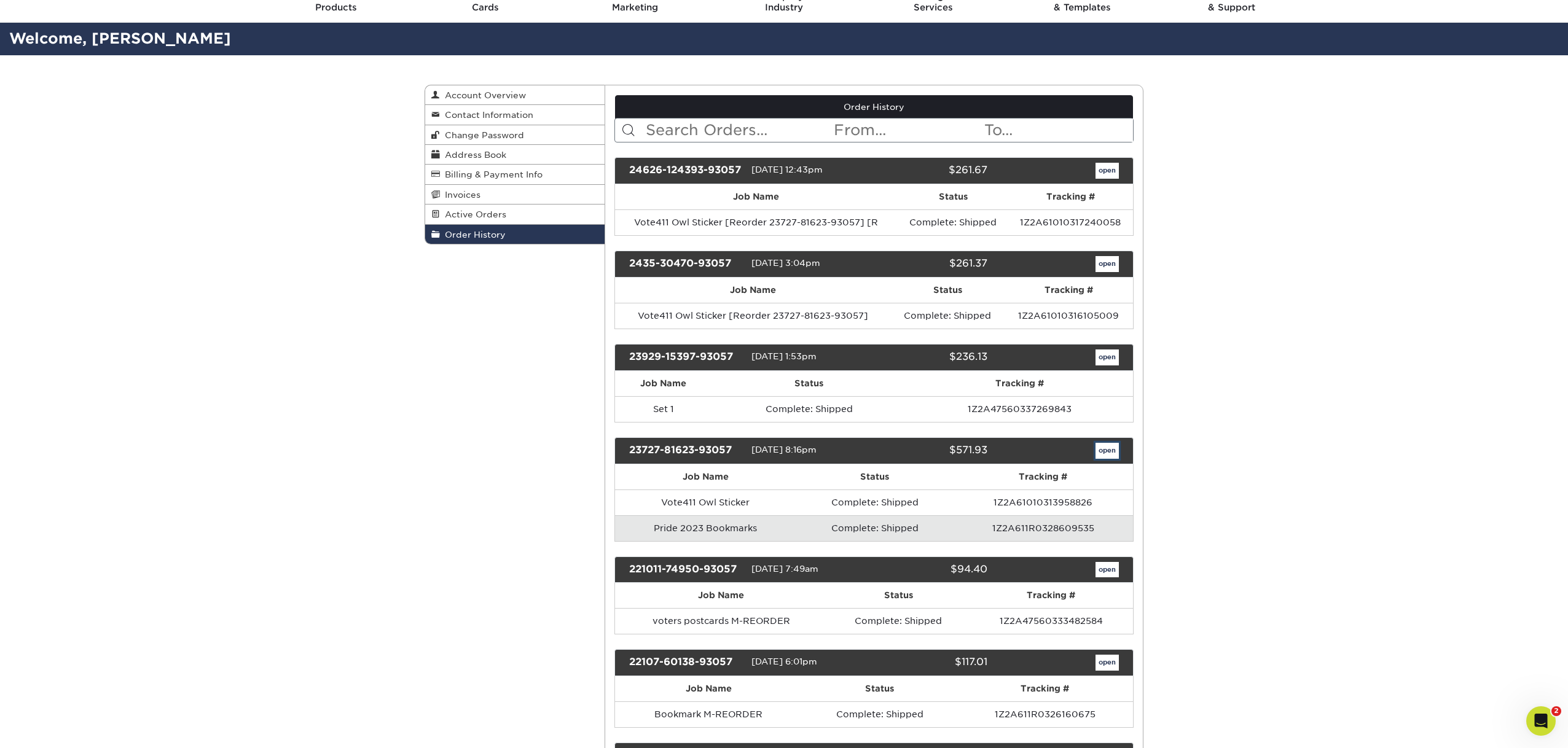
click at [1104, 450] on link "open" at bounding box center [1107, 451] width 23 height 16
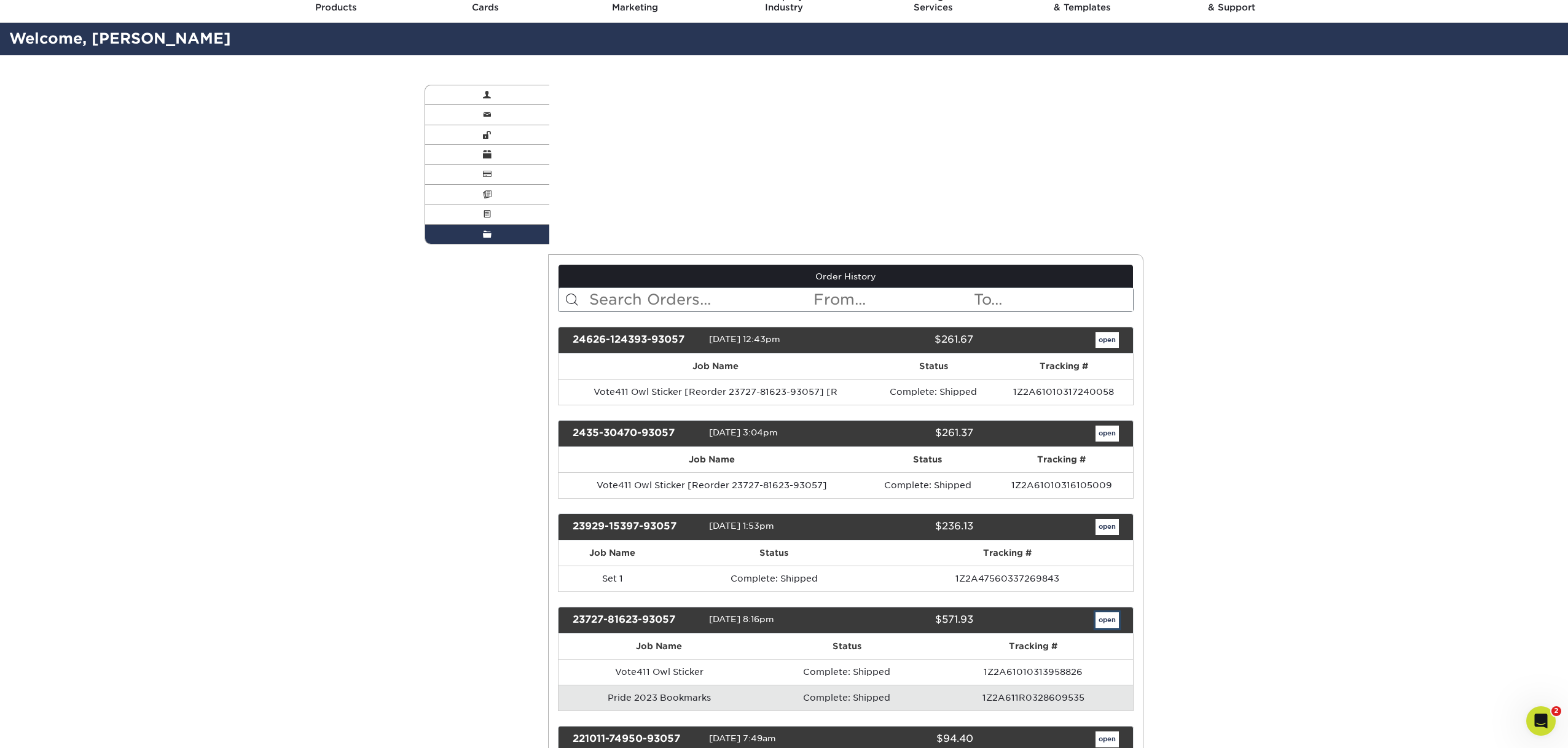
scroll to position [0, 0]
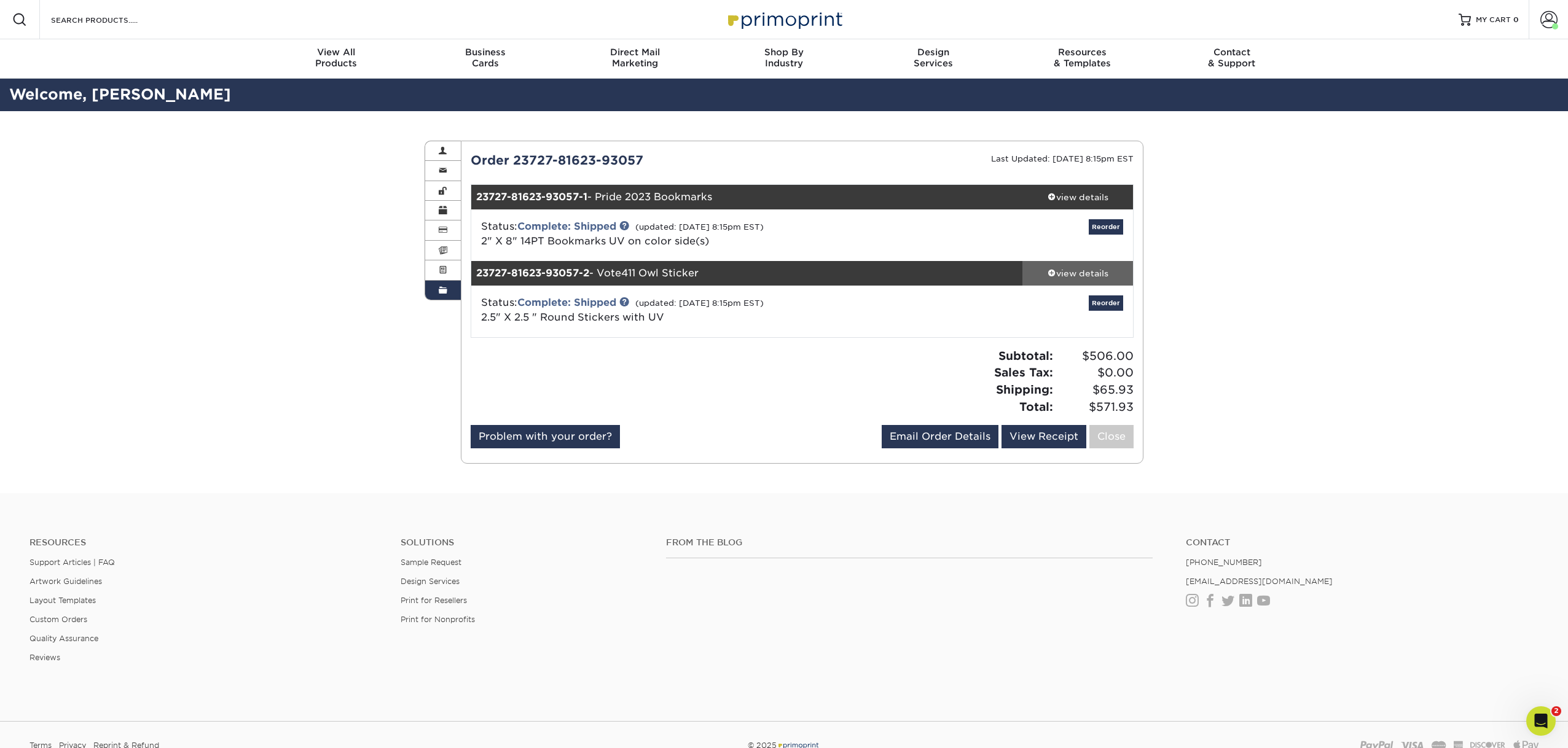
click at [1073, 274] on div "view details" at bounding box center [1078, 273] width 111 height 12
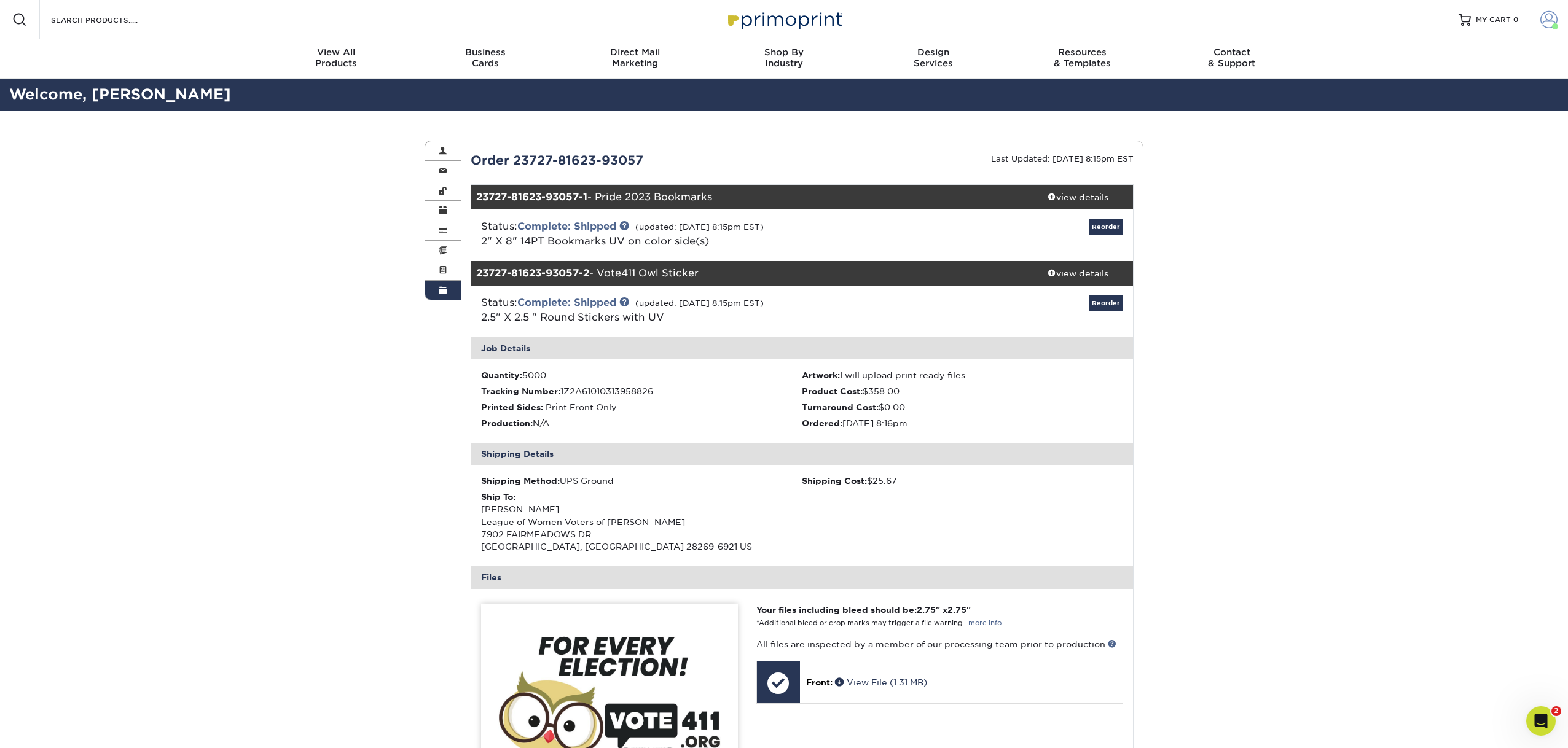
click at [1546, 17] on span at bounding box center [1549, 20] width 17 height 17
click at [1437, 139] on link "Order History" at bounding box center [1476, 147] width 154 height 17
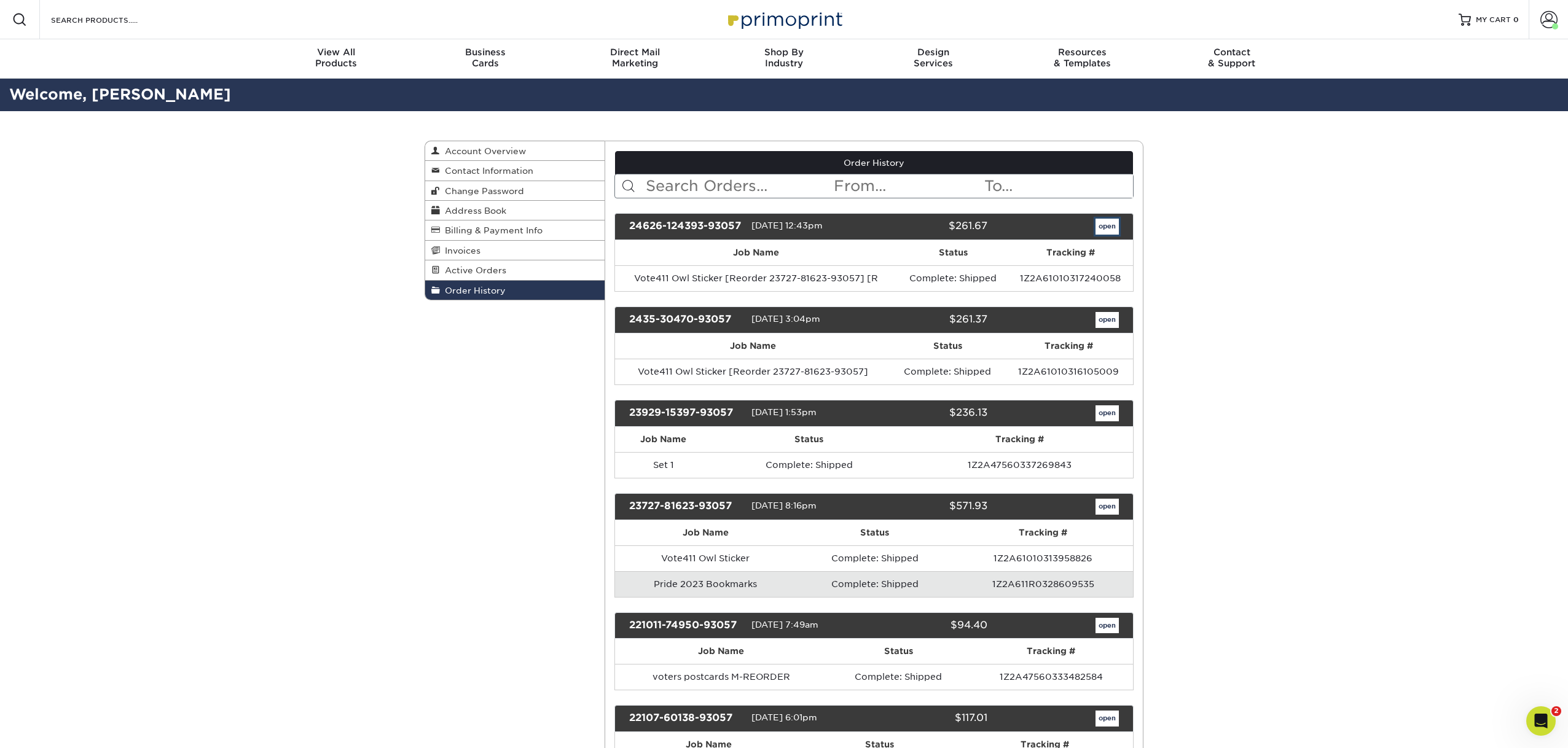
click at [1104, 225] on link "open" at bounding box center [1107, 227] width 23 height 16
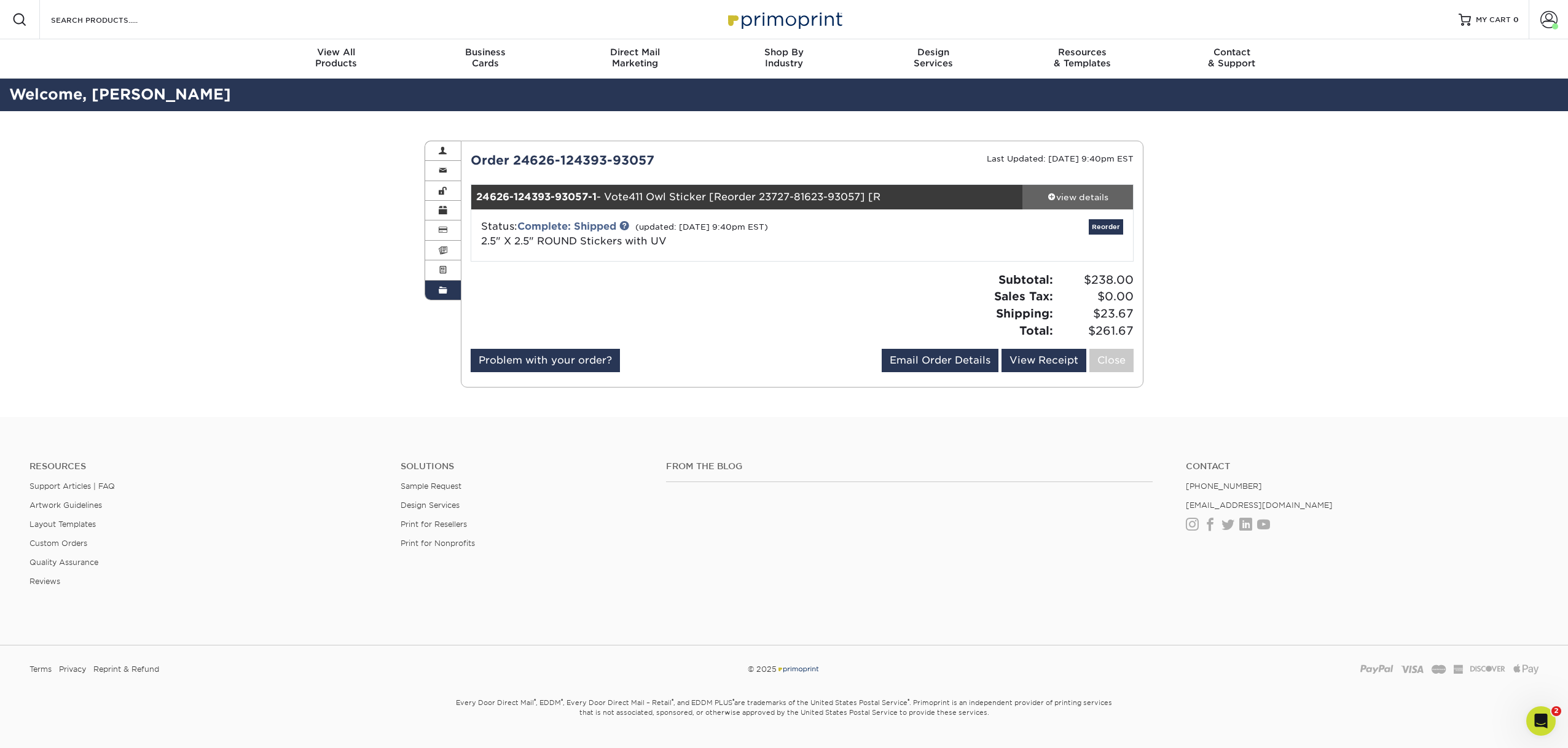
click at [1095, 199] on div "view details" at bounding box center [1078, 197] width 111 height 12
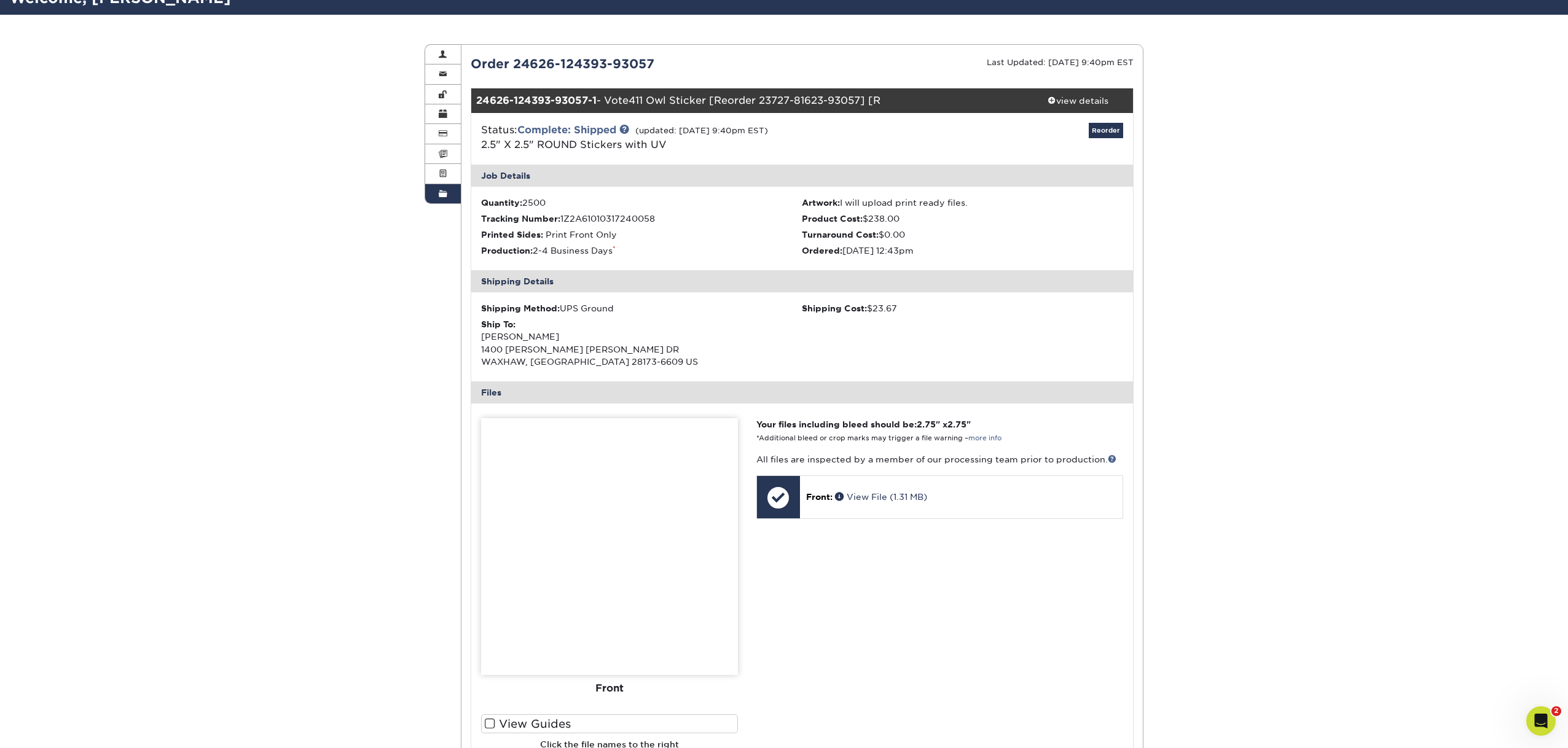
scroll to position [78, 0]
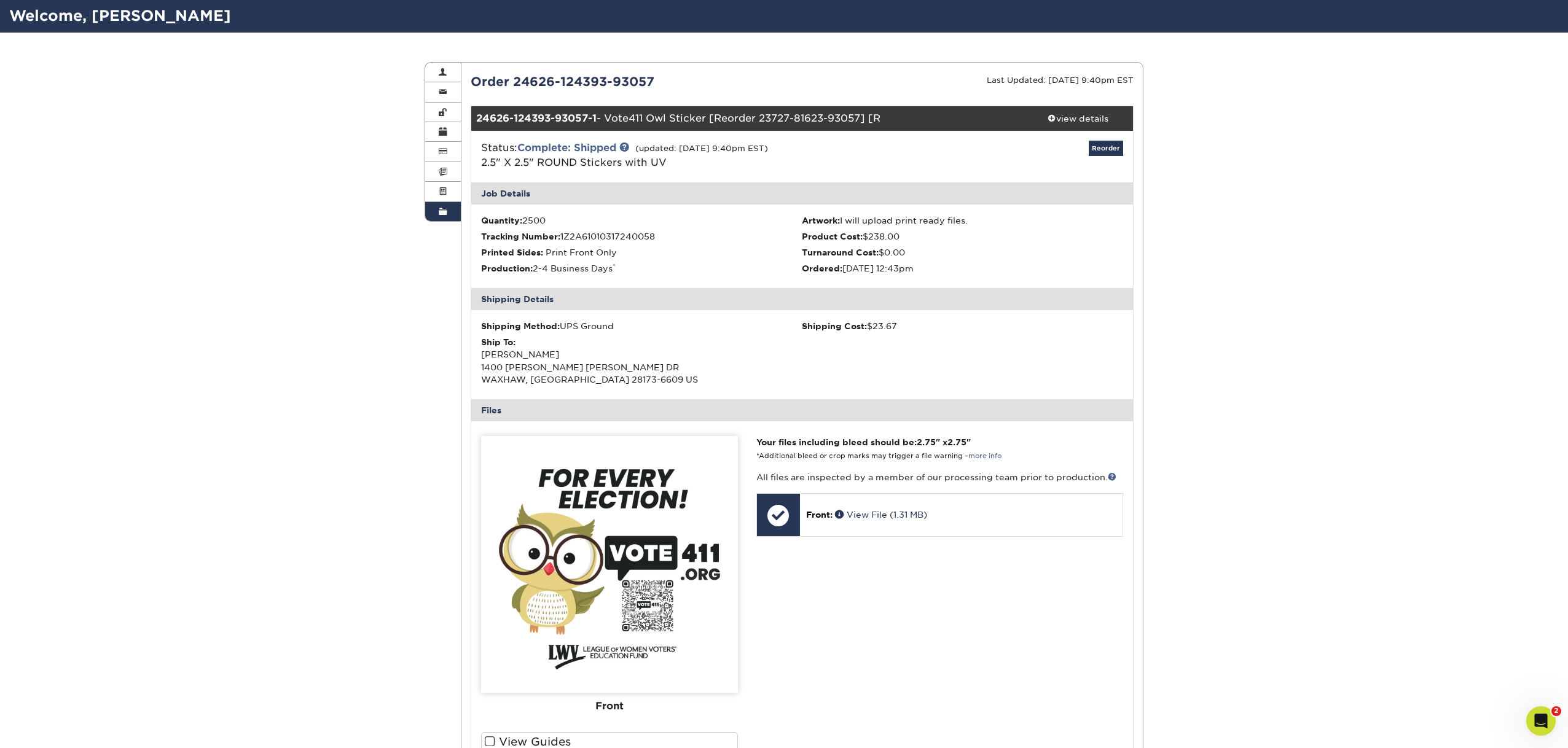
click at [112, 17] on h2 "Welcome, Carolyn" at bounding box center [784, 16] width 1568 height 22
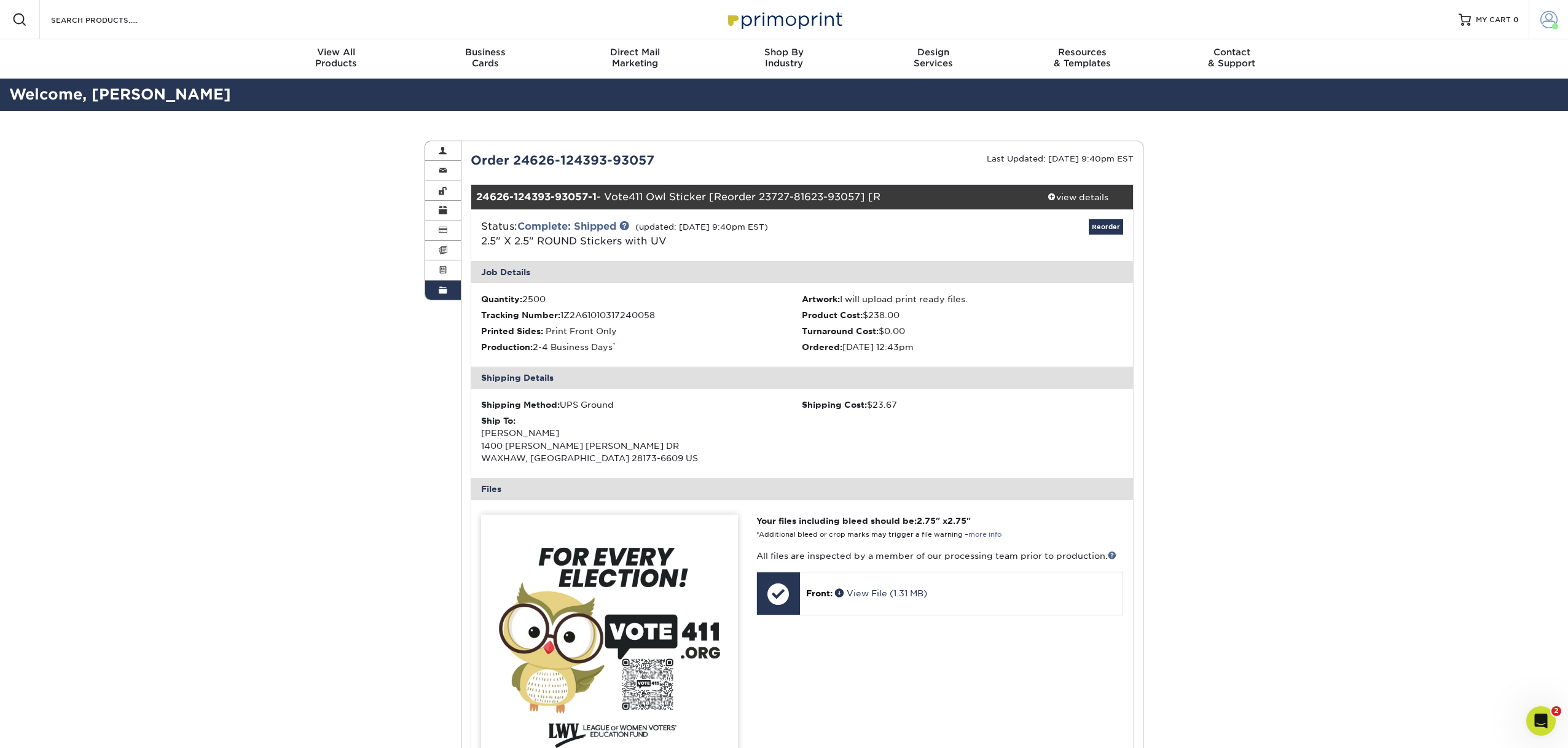
click at [1547, 21] on span at bounding box center [1549, 20] width 17 height 17
click at [1428, 170] on link "Logout" at bounding box center [1476, 178] width 154 height 15
